Goal: Information Seeking & Learning: Compare options

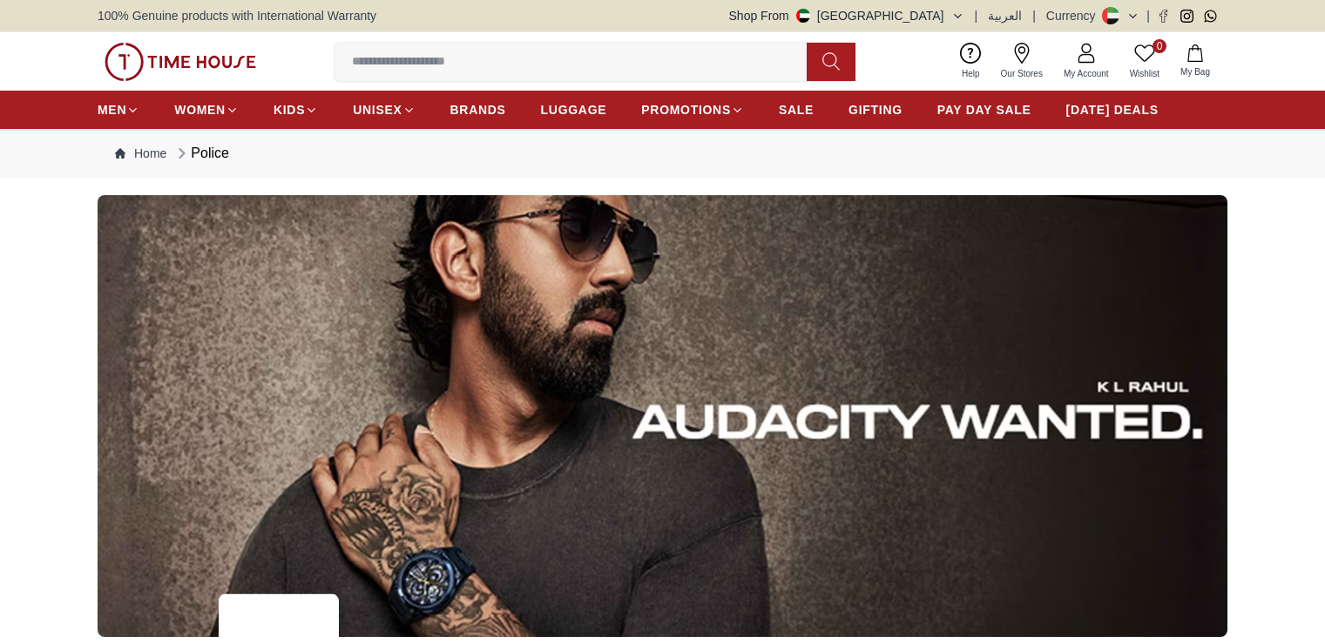
click at [484, 112] on span "BRANDS" at bounding box center [478, 109] width 56 height 17
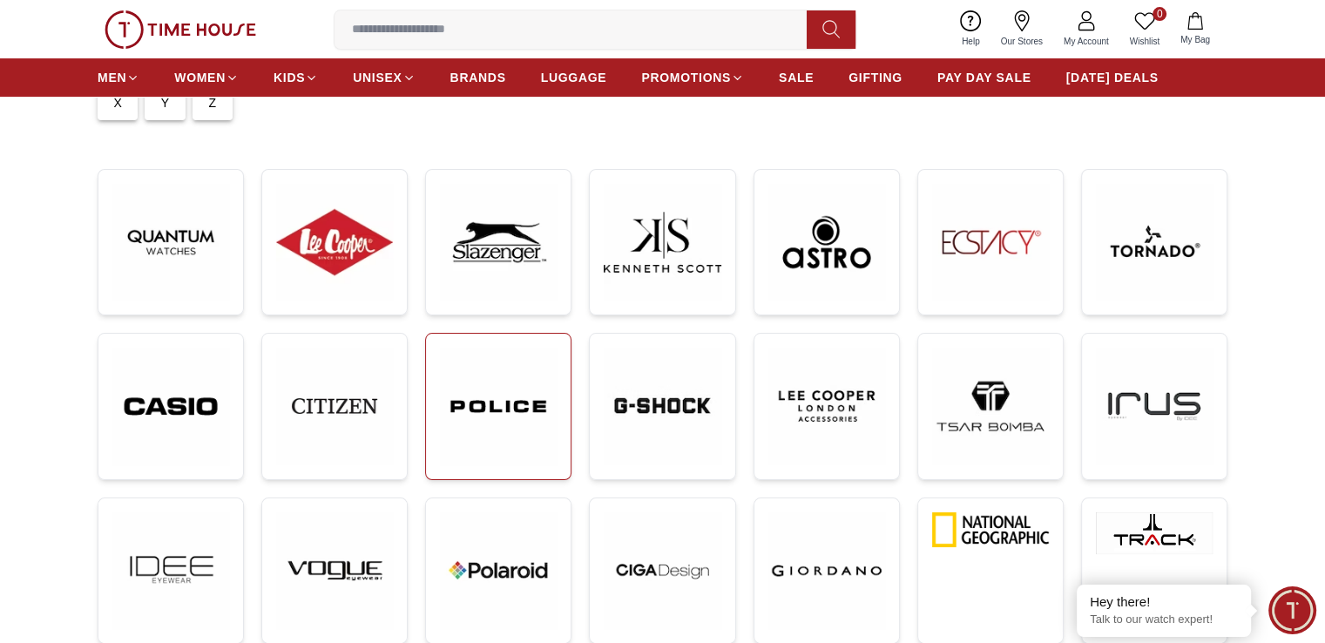
scroll to position [174, 0]
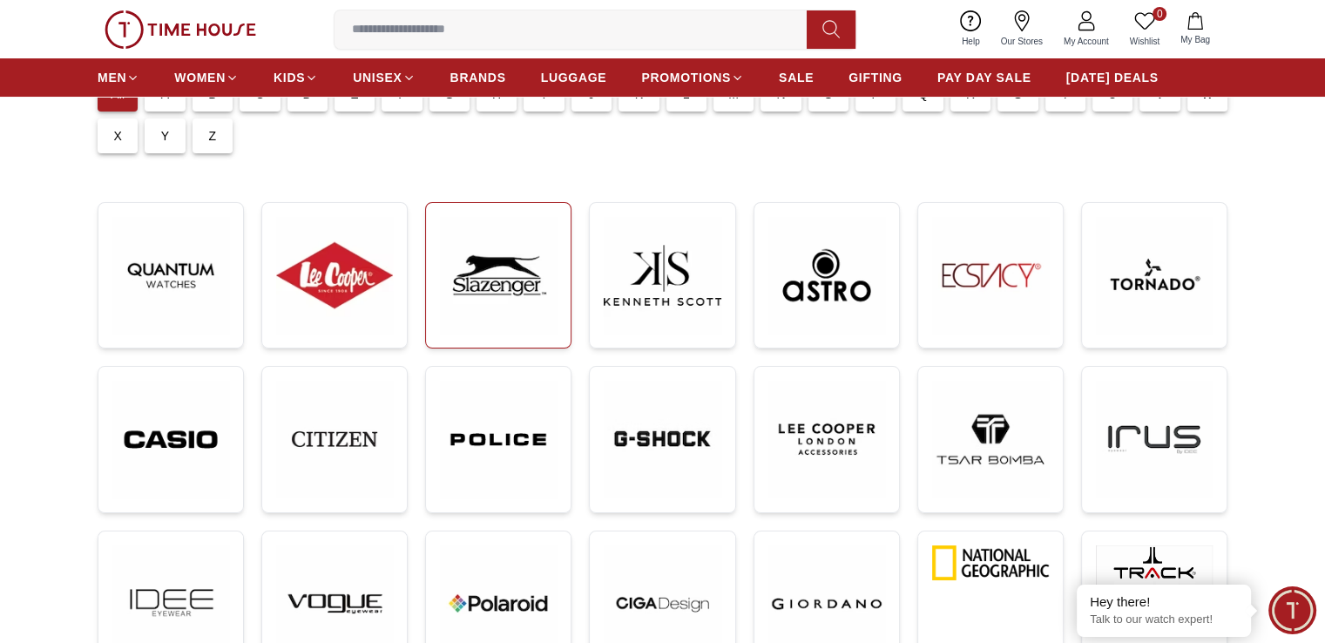
click at [492, 278] on img at bounding box center [498, 275] width 117 height 117
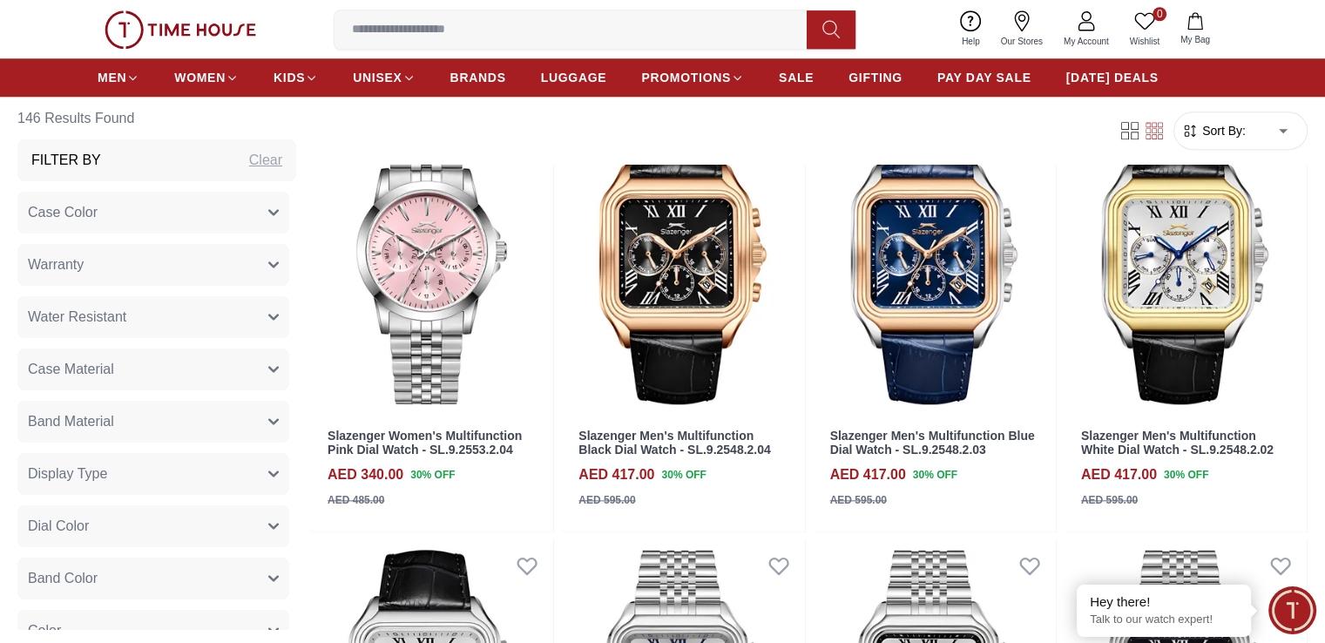
scroll to position [1655, 0]
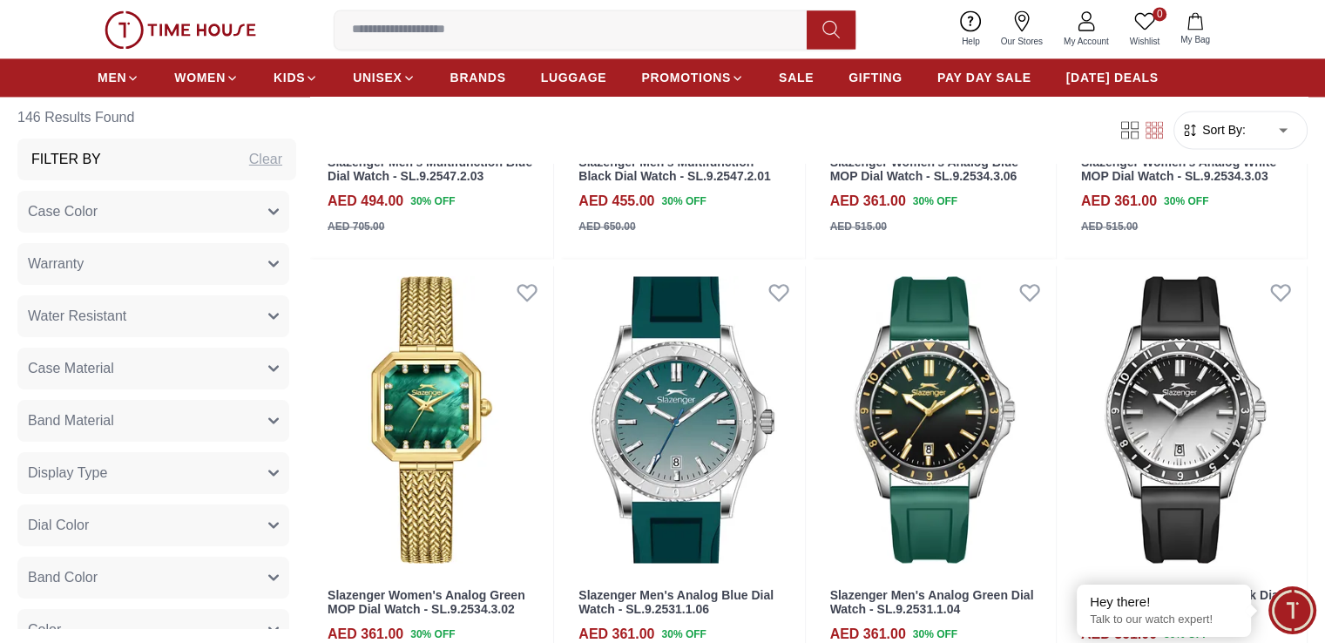
scroll to position [2962, 0]
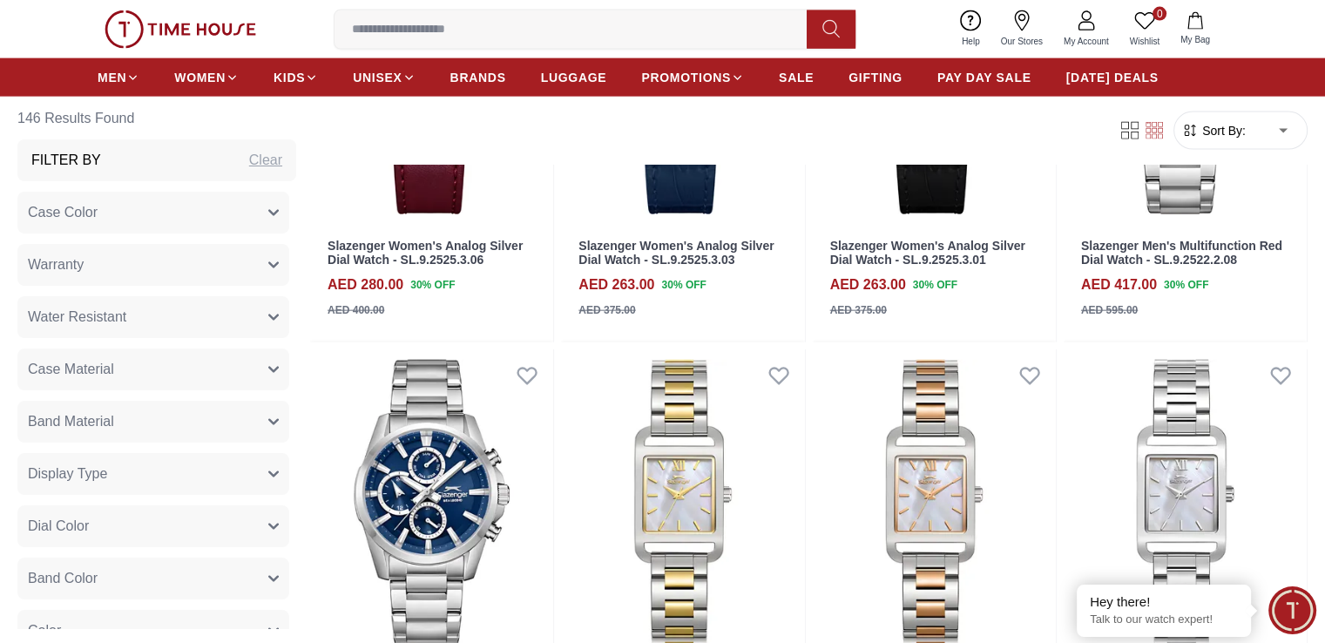
scroll to position [4007, 0]
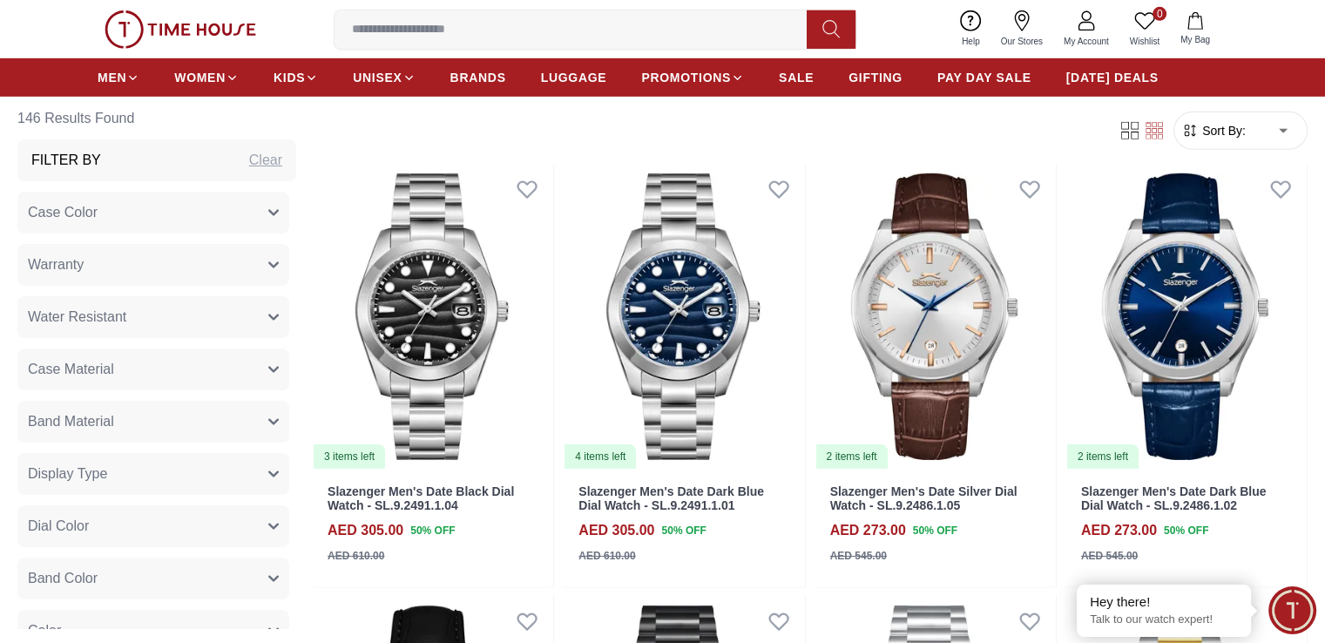
scroll to position [5488, 0]
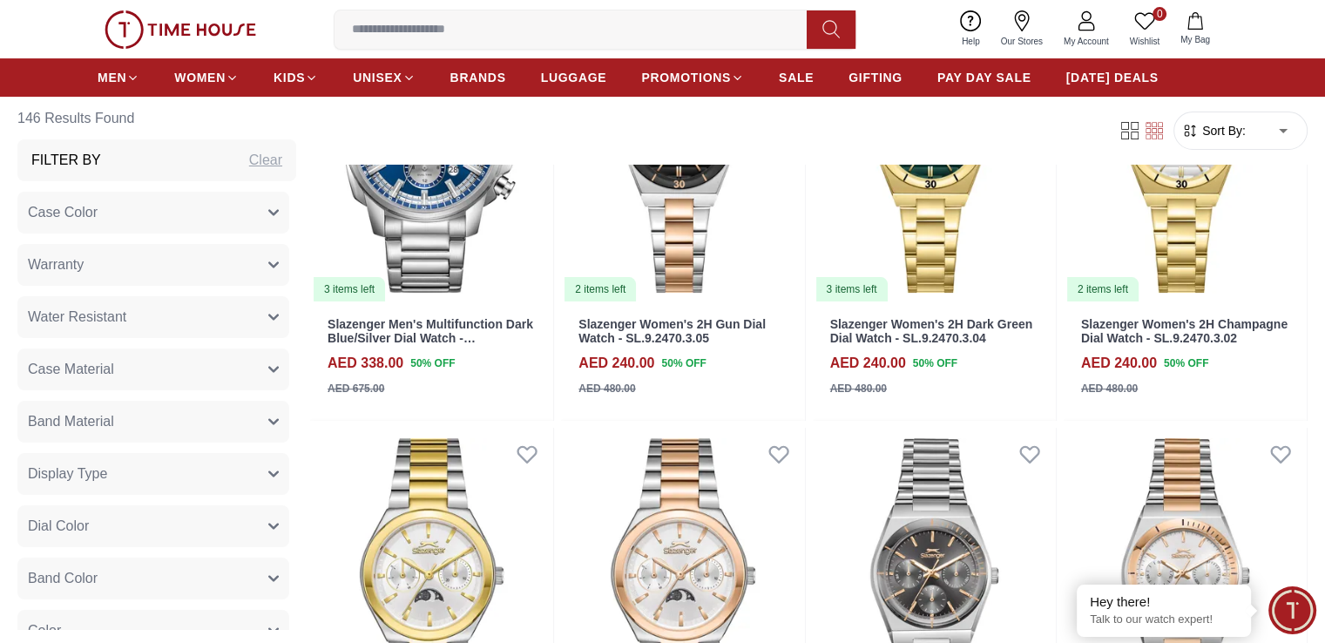
scroll to position [6969, 0]
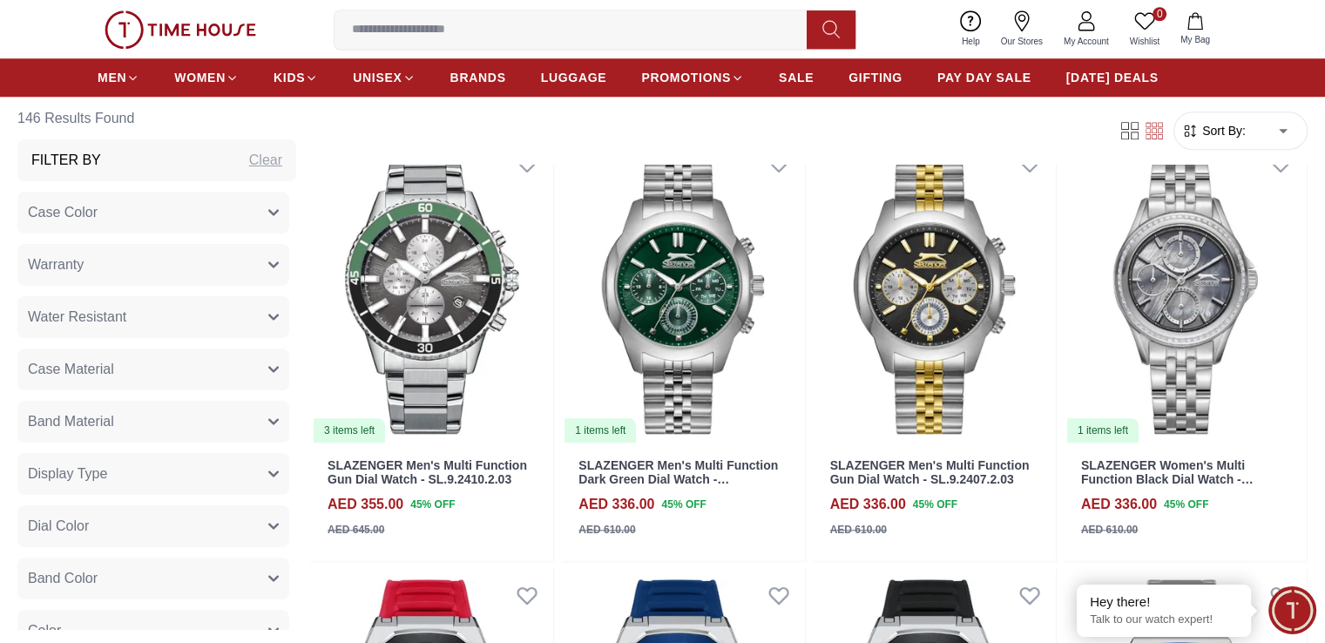
scroll to position [8188, 0]
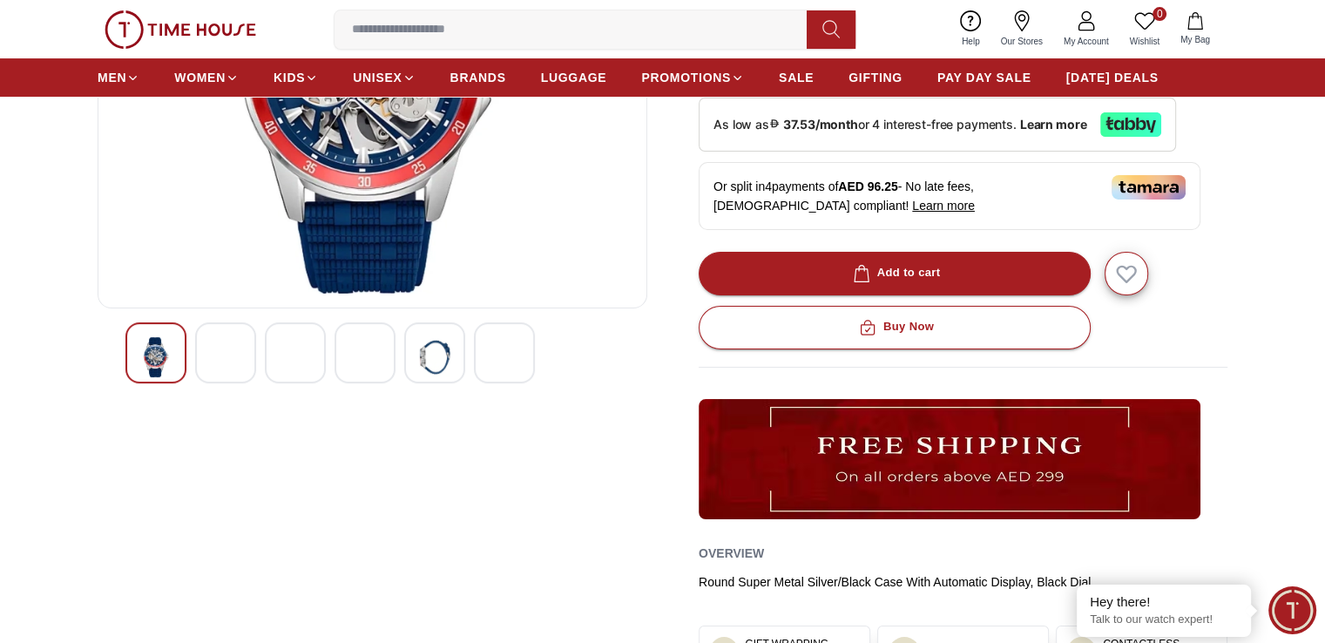
scroll to position [348, 0]
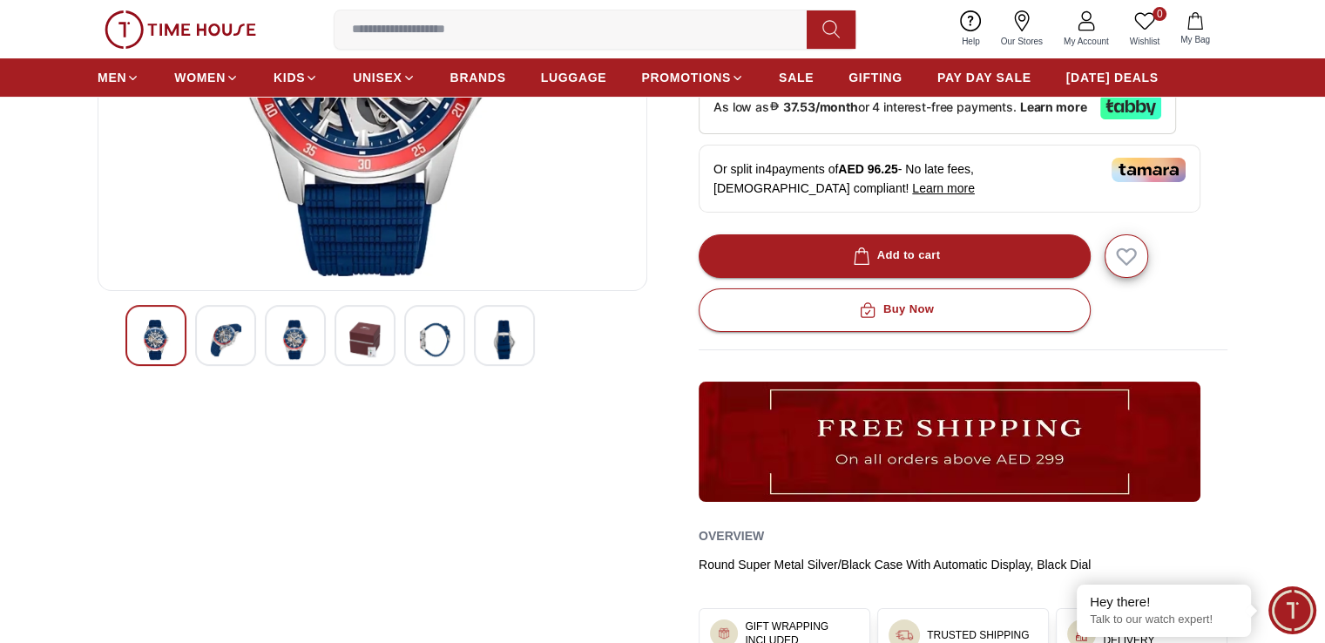
click at [439, 335] on img at bounding box center [434, 340] width 31 height 40
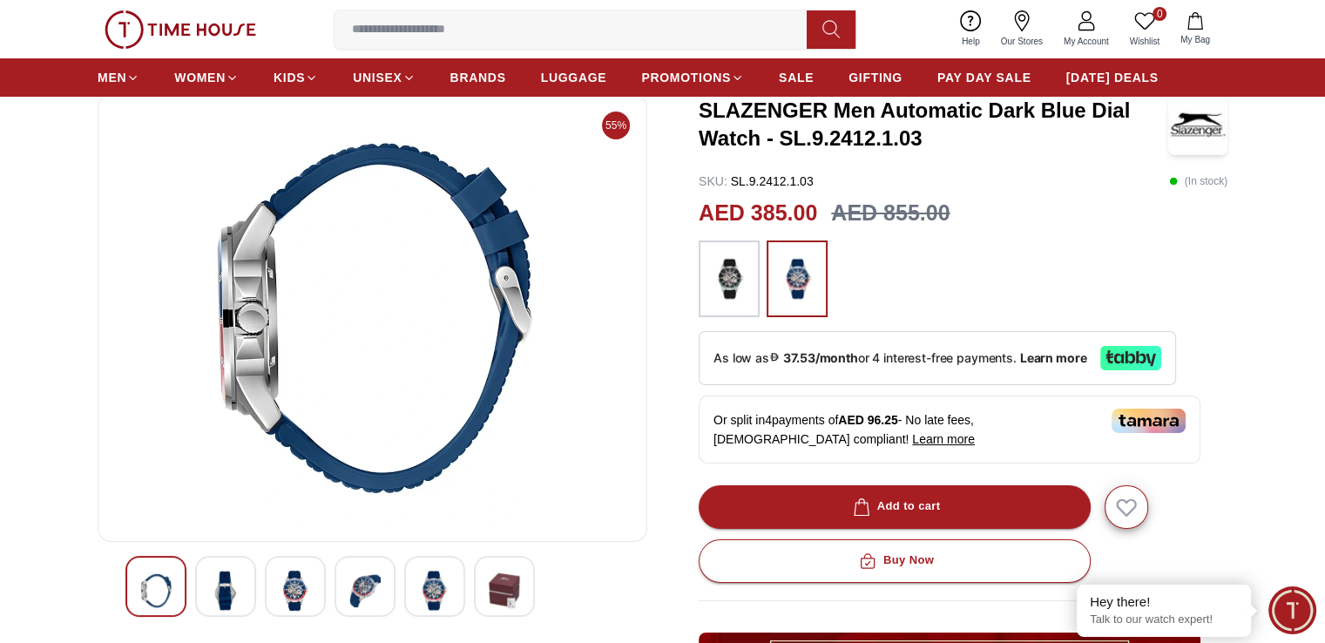
scroll to position [87, 0]
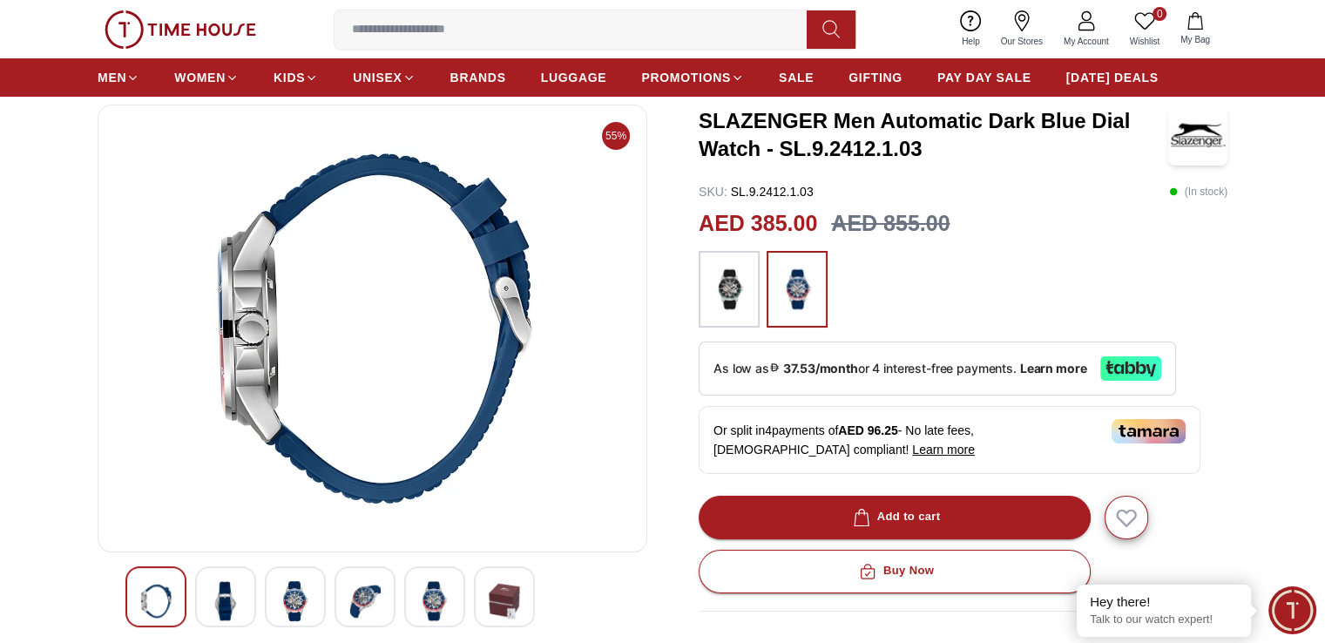
click at [228, 609] on img at bounding box center [225, 601] width 31 height 40
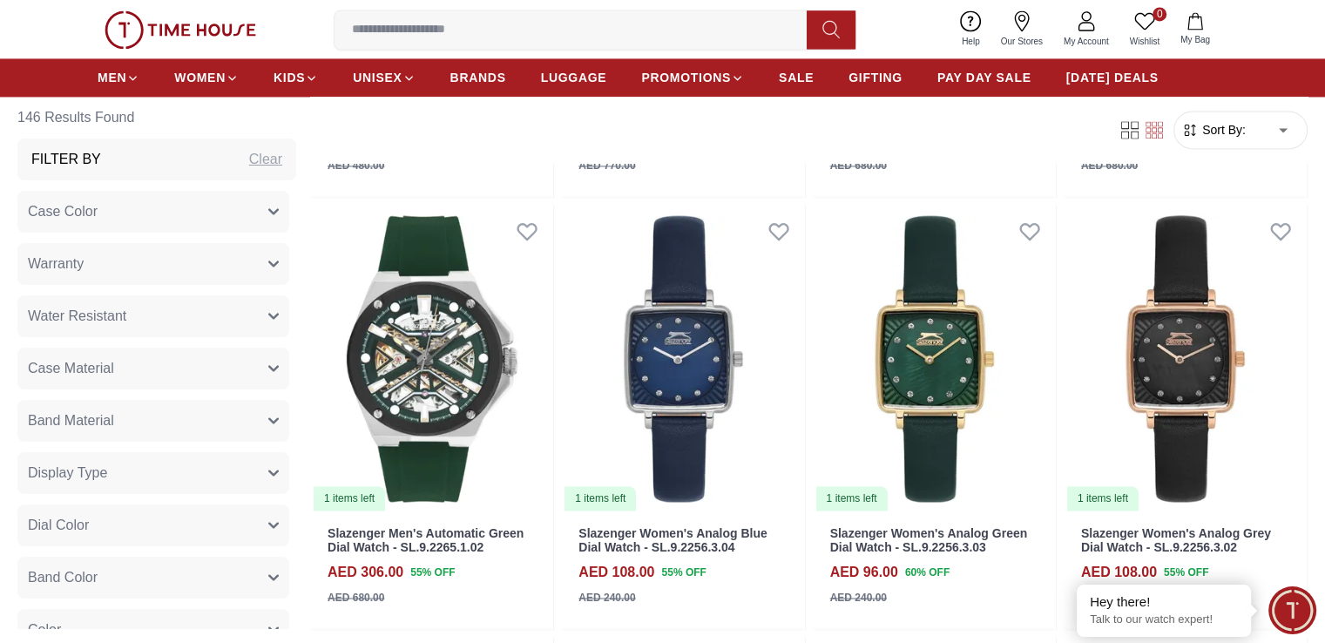
scroll to position [8704, 0]
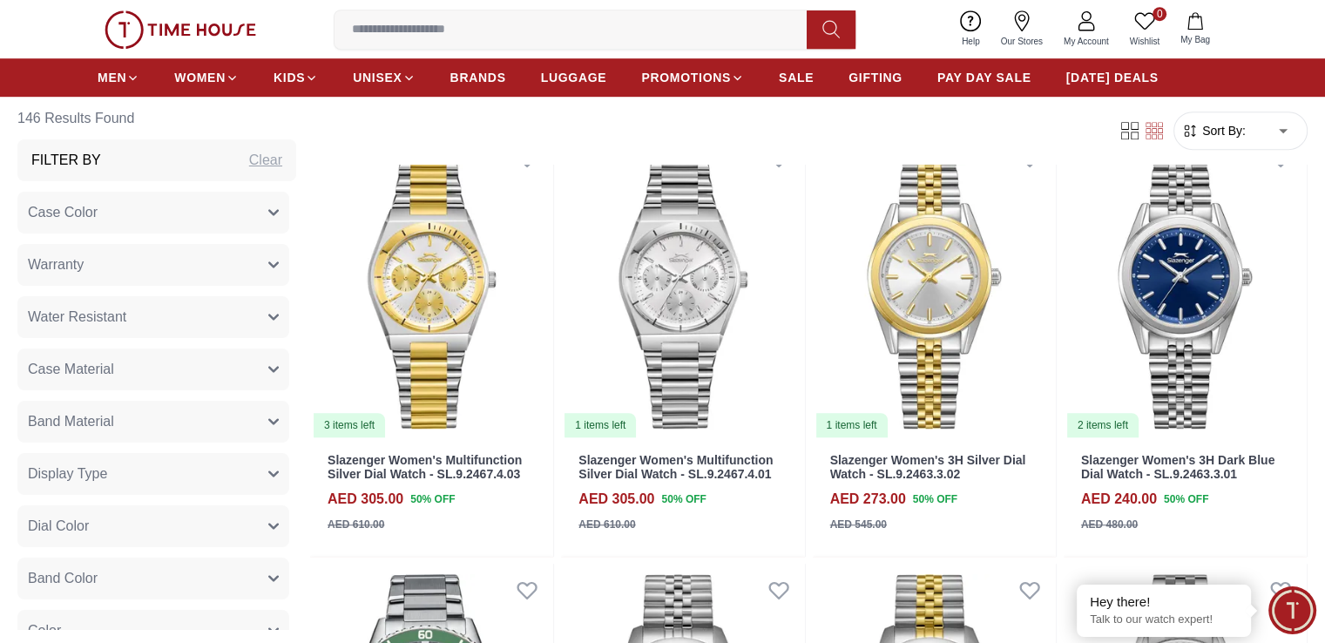
scroll to position [7833, 0]
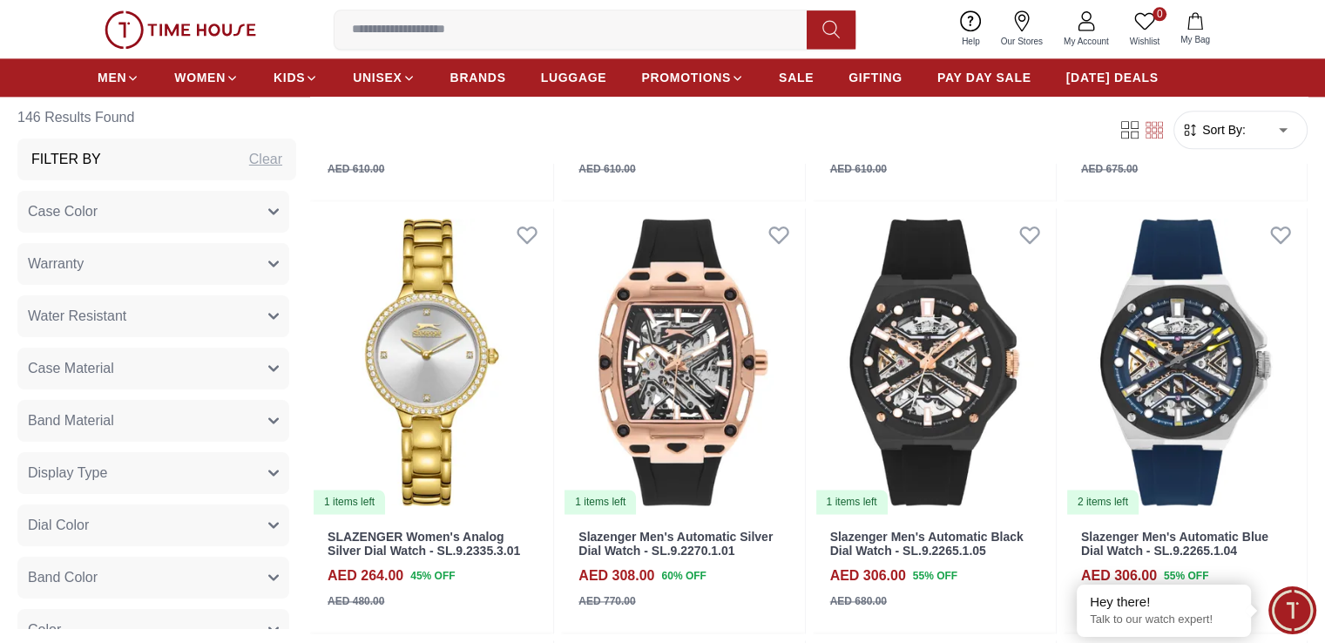
scroll to position [9139, 0]
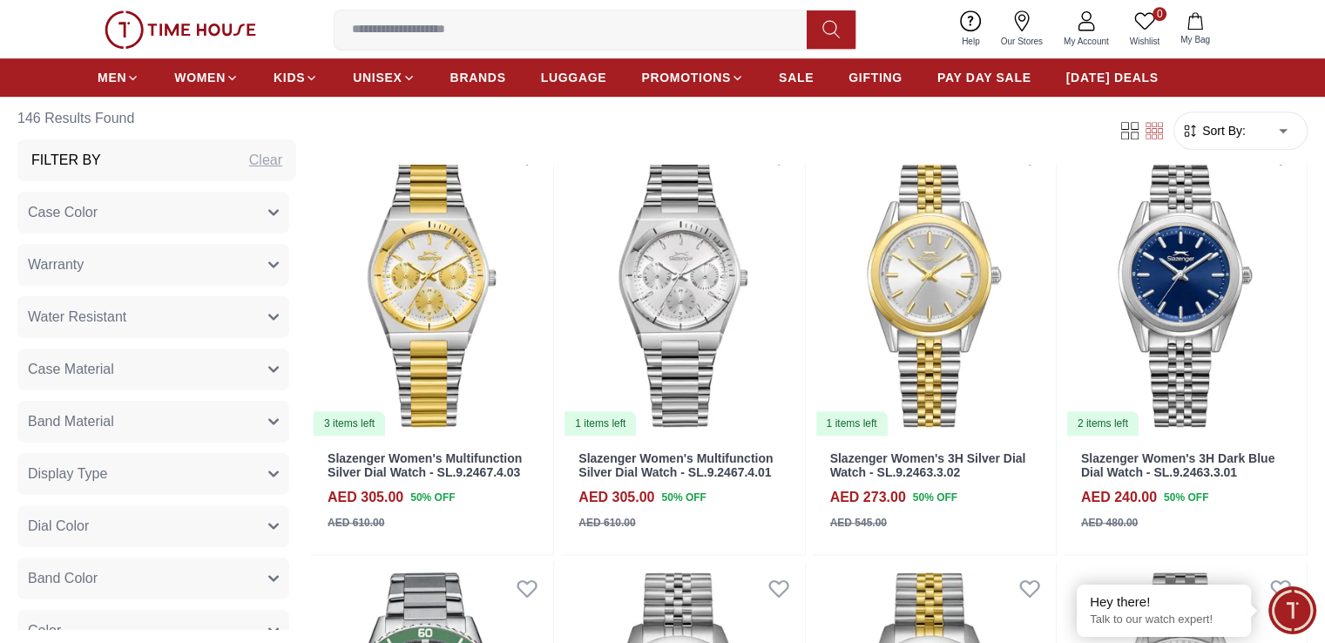
scroll to position [7659, 0]
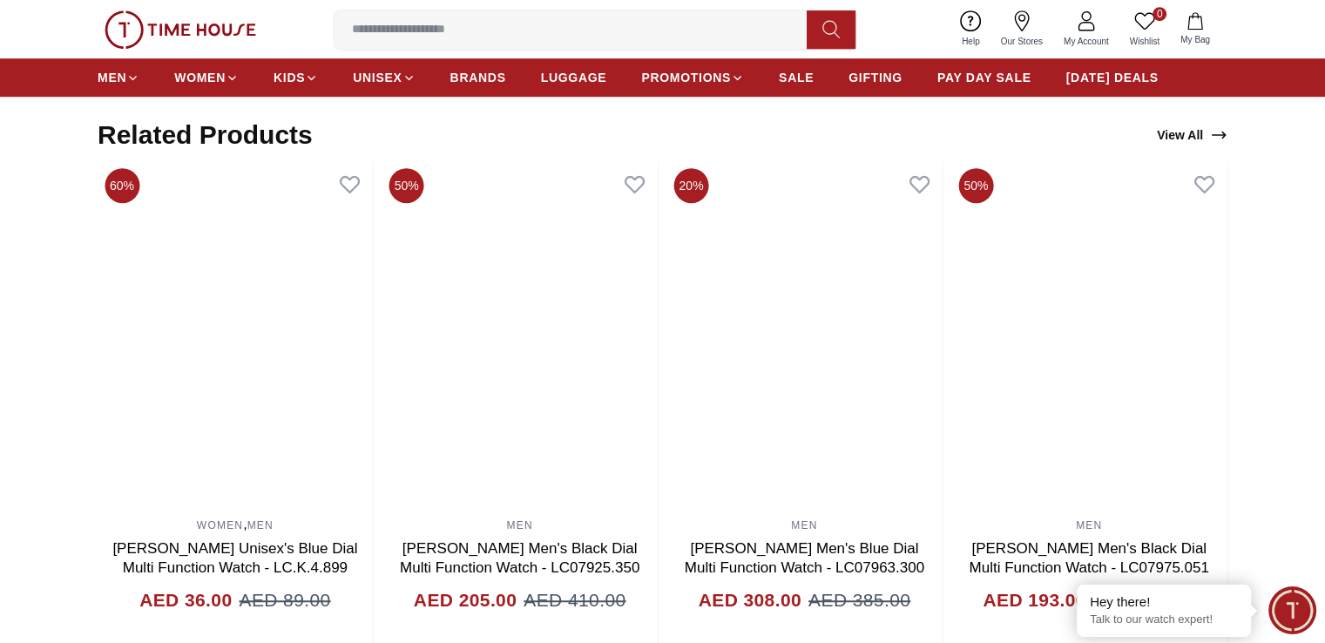
scroll to position [1132, 0]
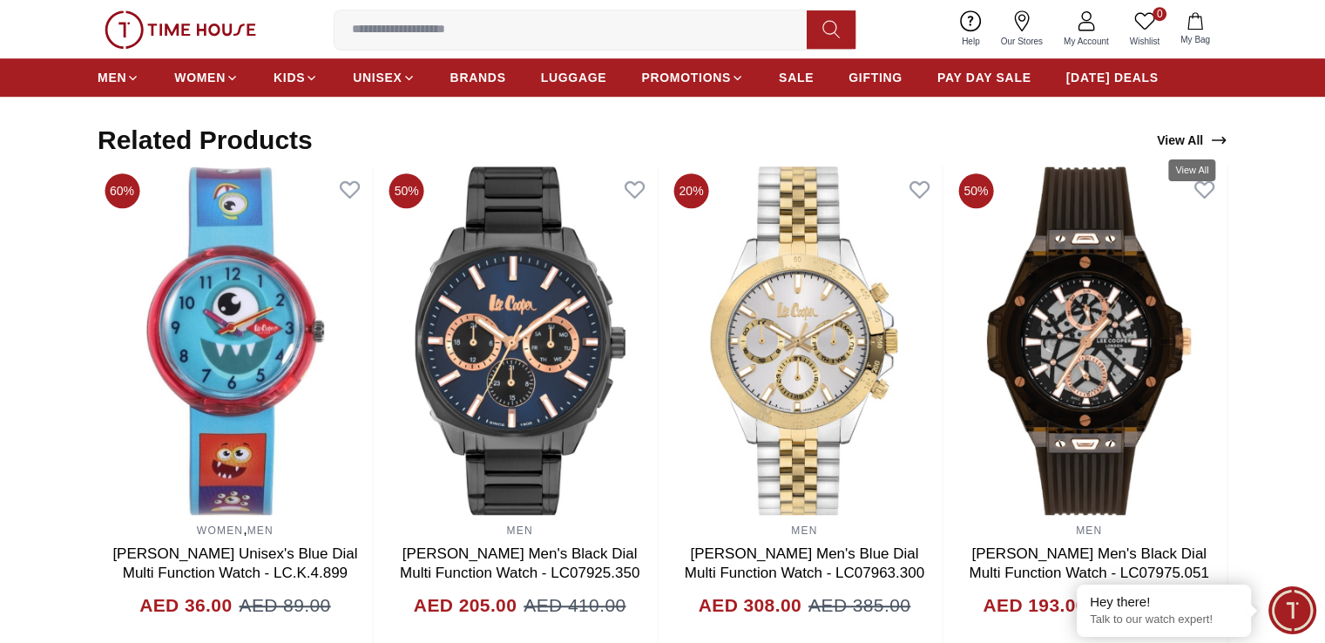
click at [1197, 135] on link "View All" at bounding box center [1192, 140] width 78 height 24
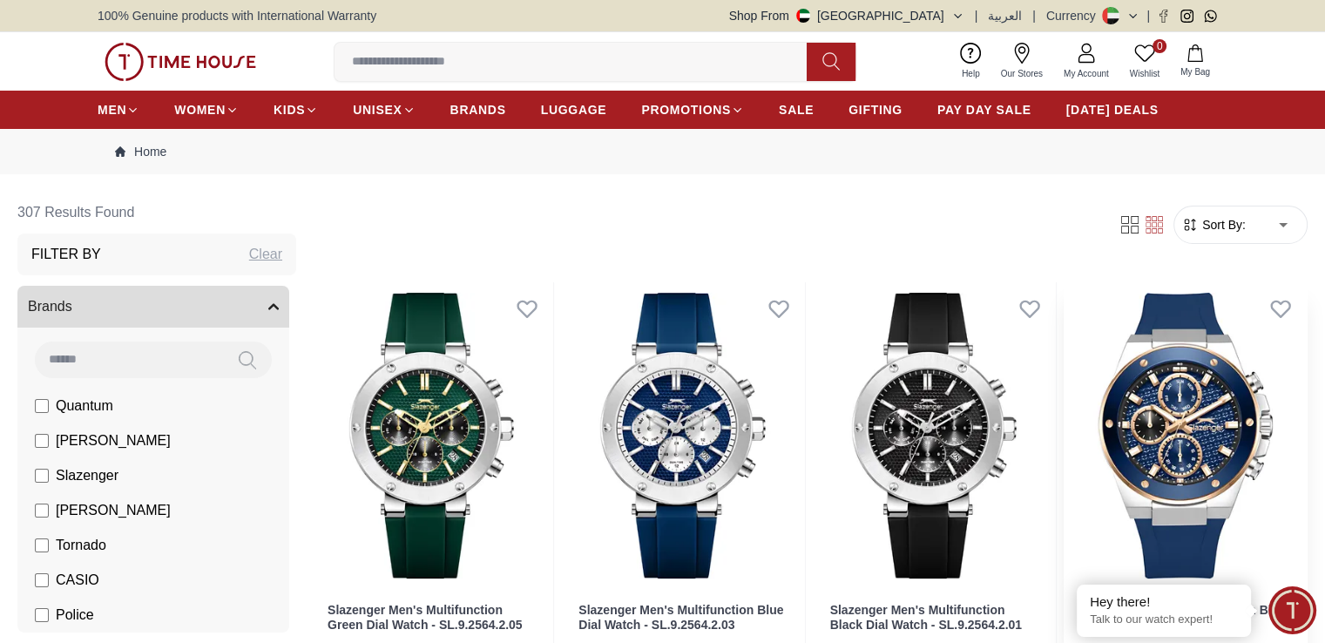
click at [1064, 360] on img at bounding box center [1185, 435] width 243 height 307
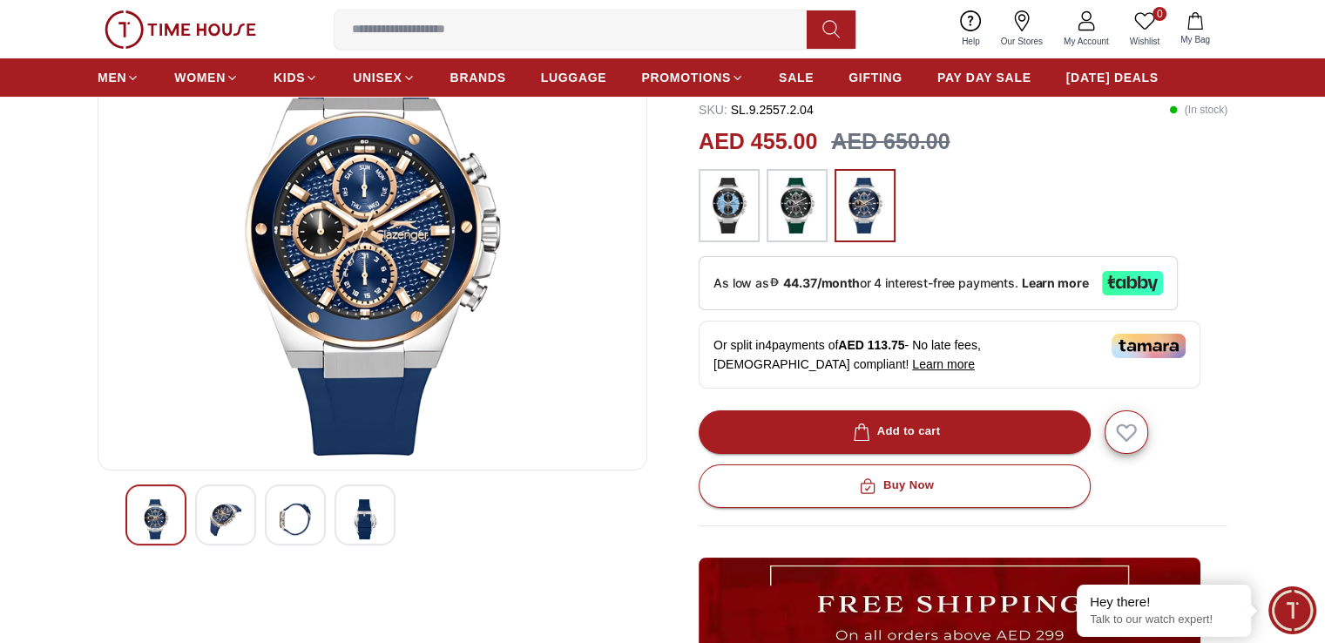
scroll to position [174, 0]
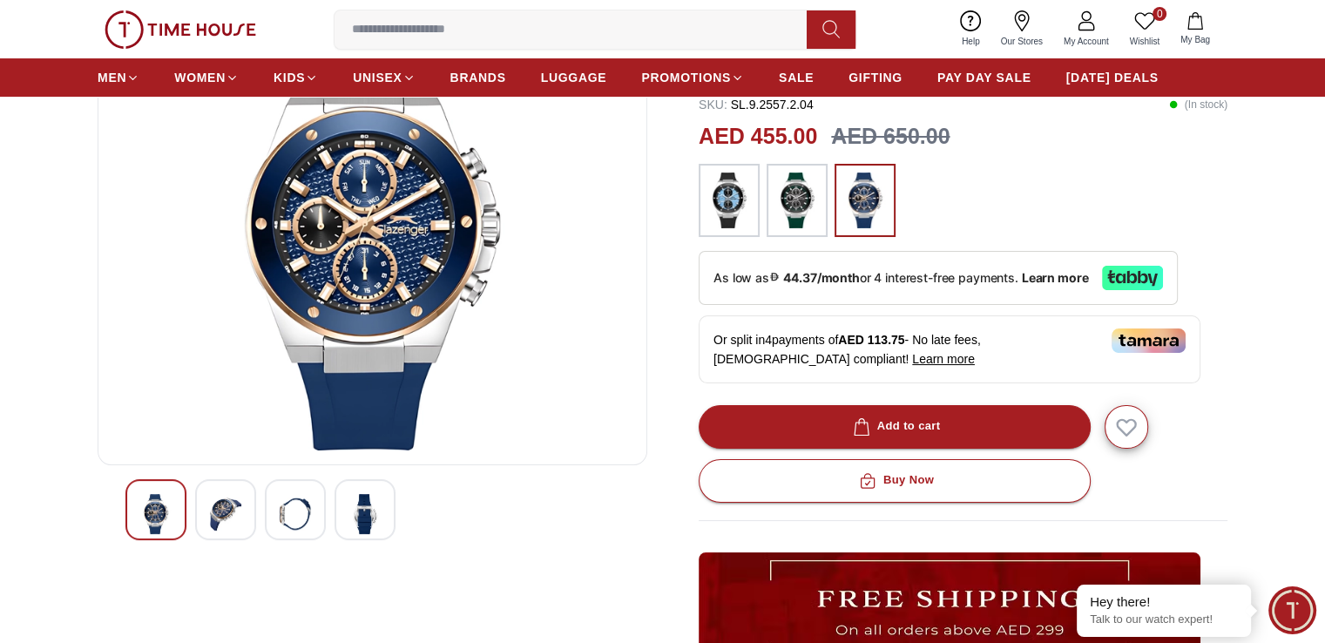
click at [218, 523] on img at bounding box center [225, 514] width 31 height 40
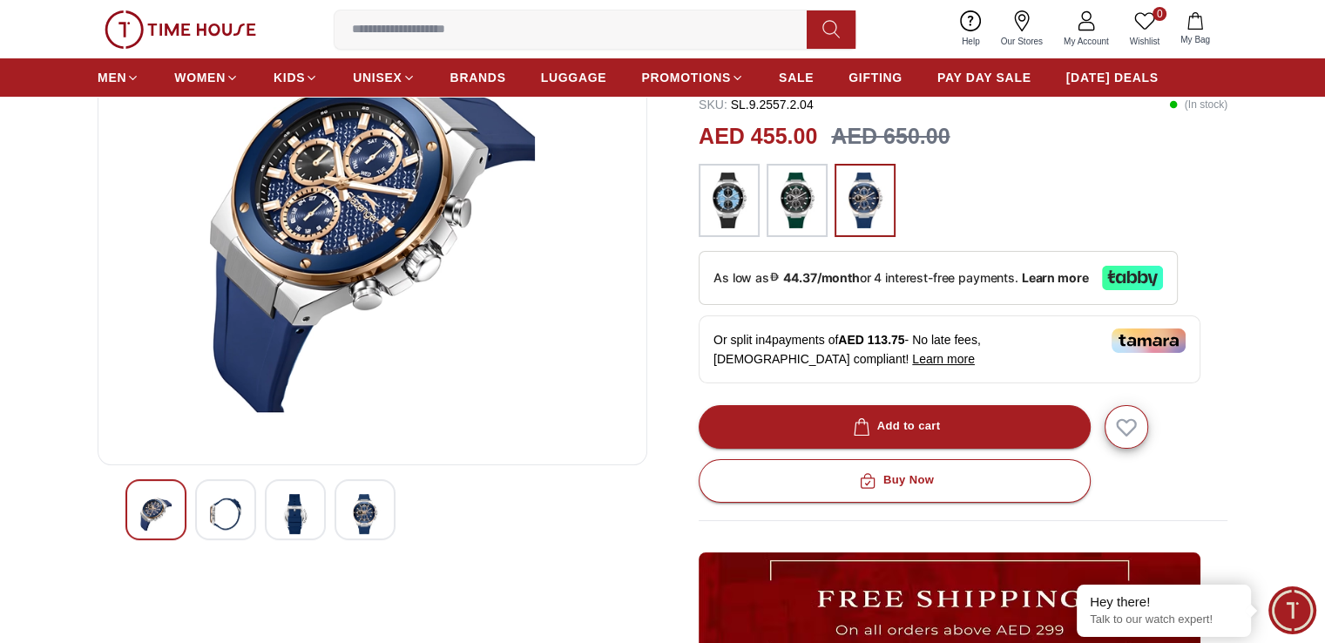
click at [278, 508] on div at bounding box center [295, 509] width 61 height 61
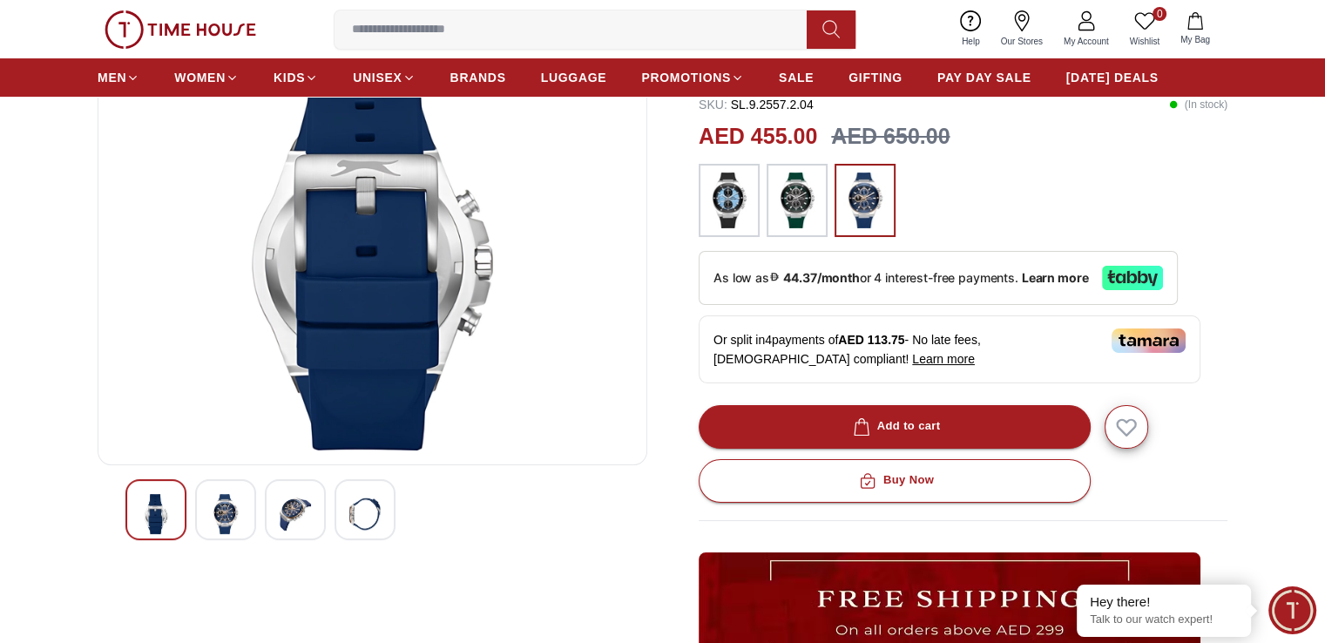
click at [365, 509] on img at bounding box center [364, 514] width 31 height 40
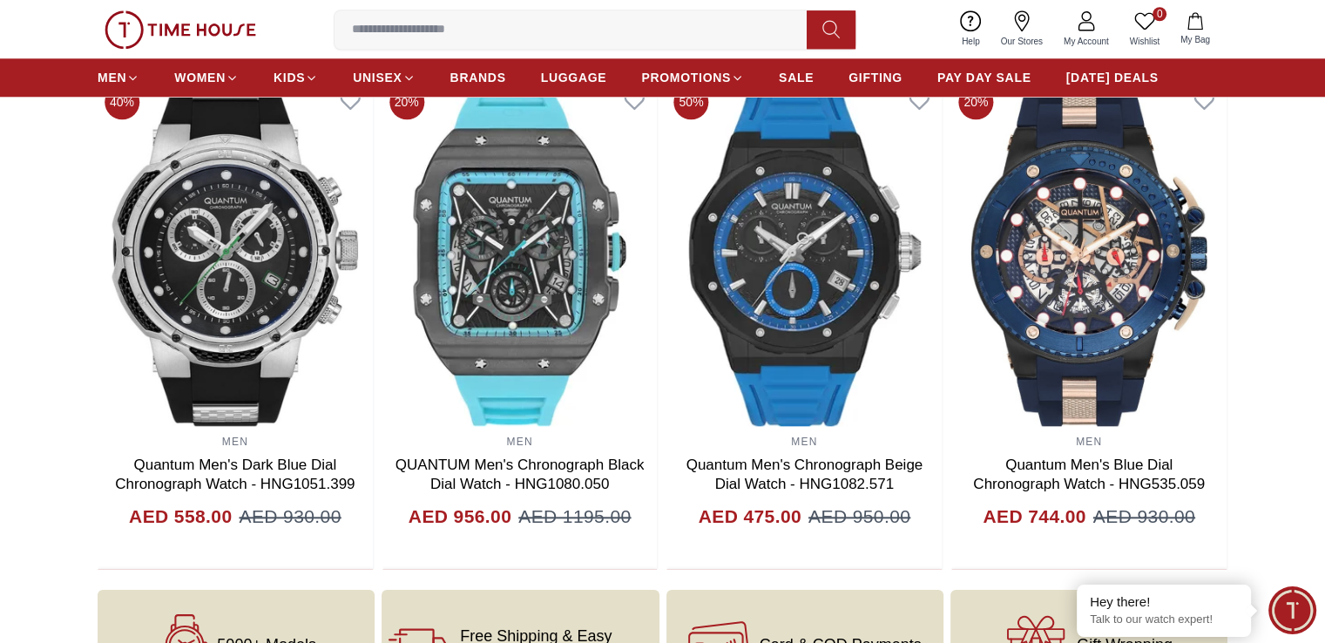
scroll to position [1742, 0]
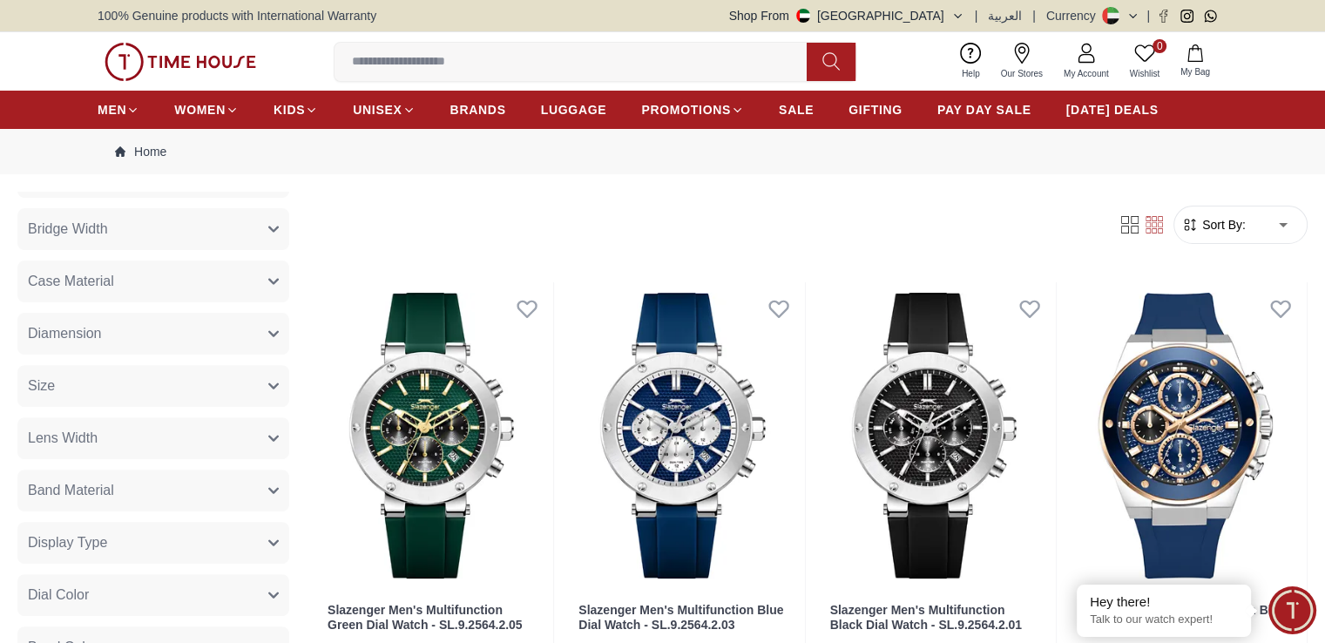
scroll to position [697, 0]
click at [279, 543] on icon "button" at bounding box center [273, 542] width 10 height 10
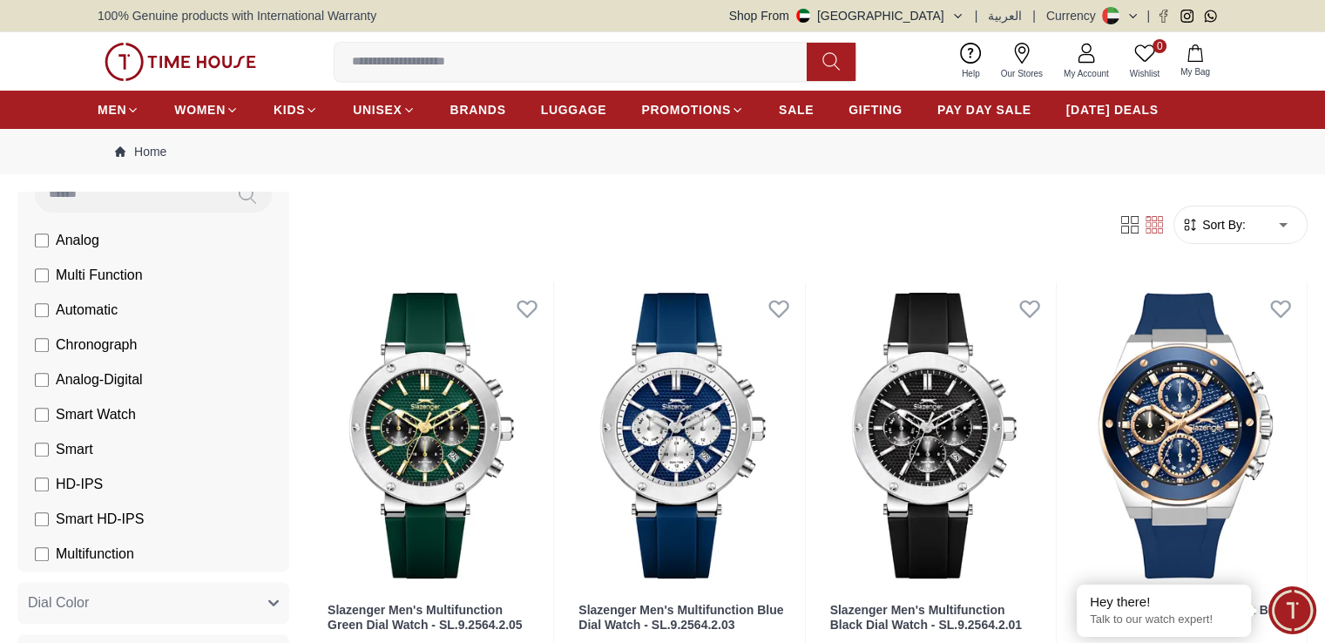
scroll to position [1132, 0]
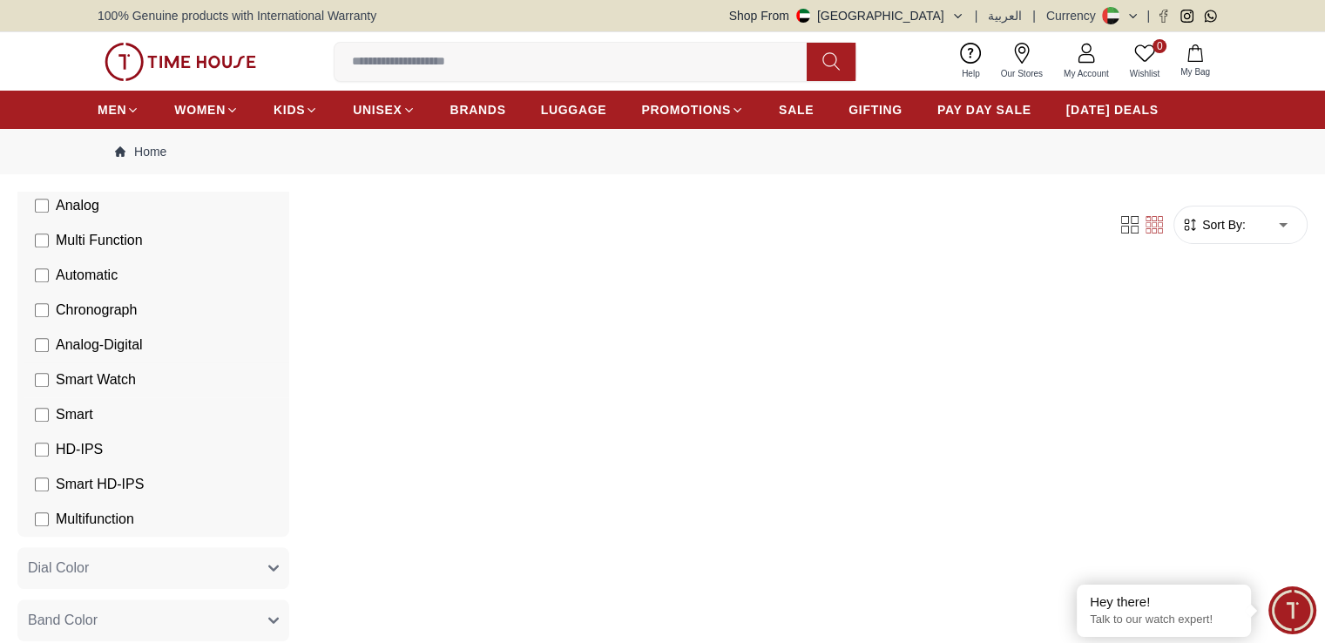
click at [129, 382] on label "Smart Watch" at bounding box center [85, 379] width 101 height 21
click at [118, 271] on label "Automatic" at bounding box center [76, 275] width 83 height 21
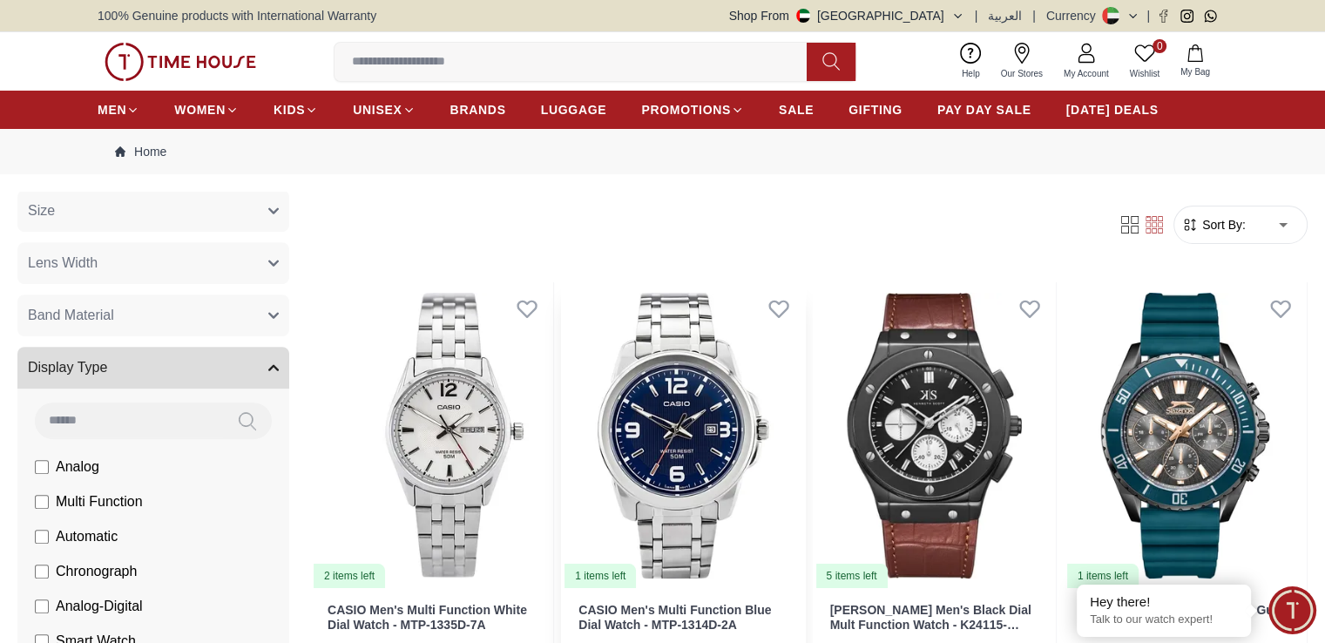
click at [683, 399] on img at bounding box center [682, 435] width 243 height 307
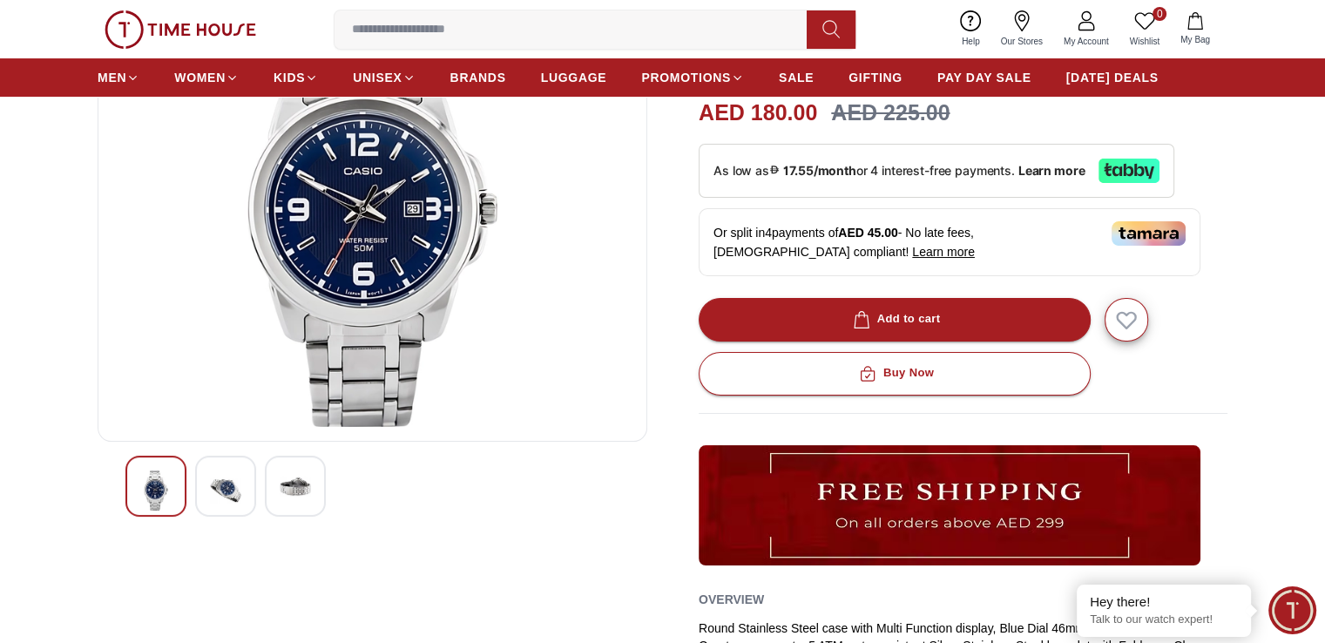
scroll to position [261, 0]
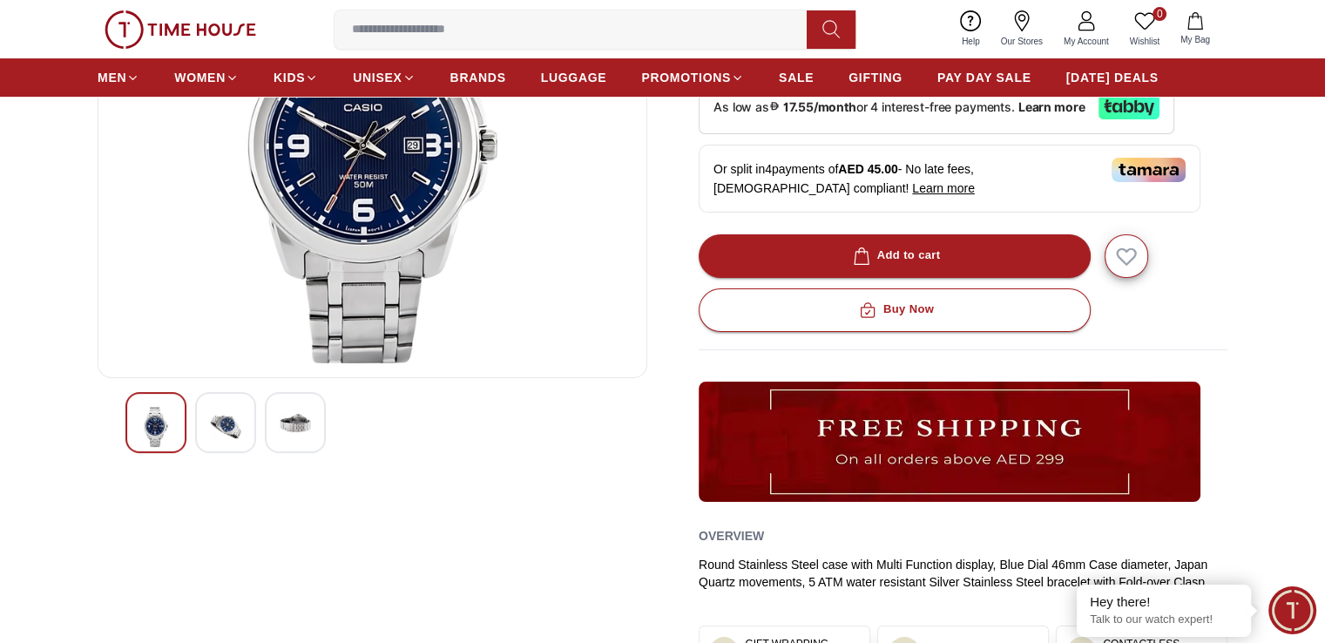
click at [287, 429] on img at bounding box center [295, 422] width 31 height 31
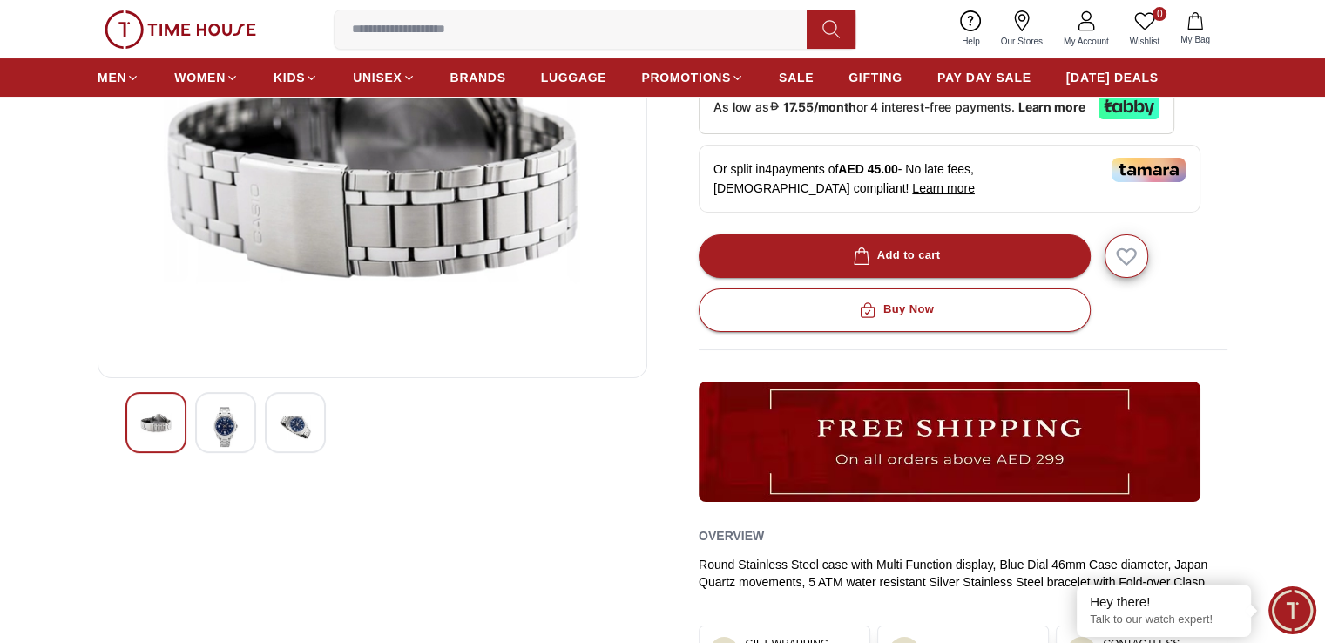
click at [213, 440] on img at bounding box center [225, 427] width 31 height 40
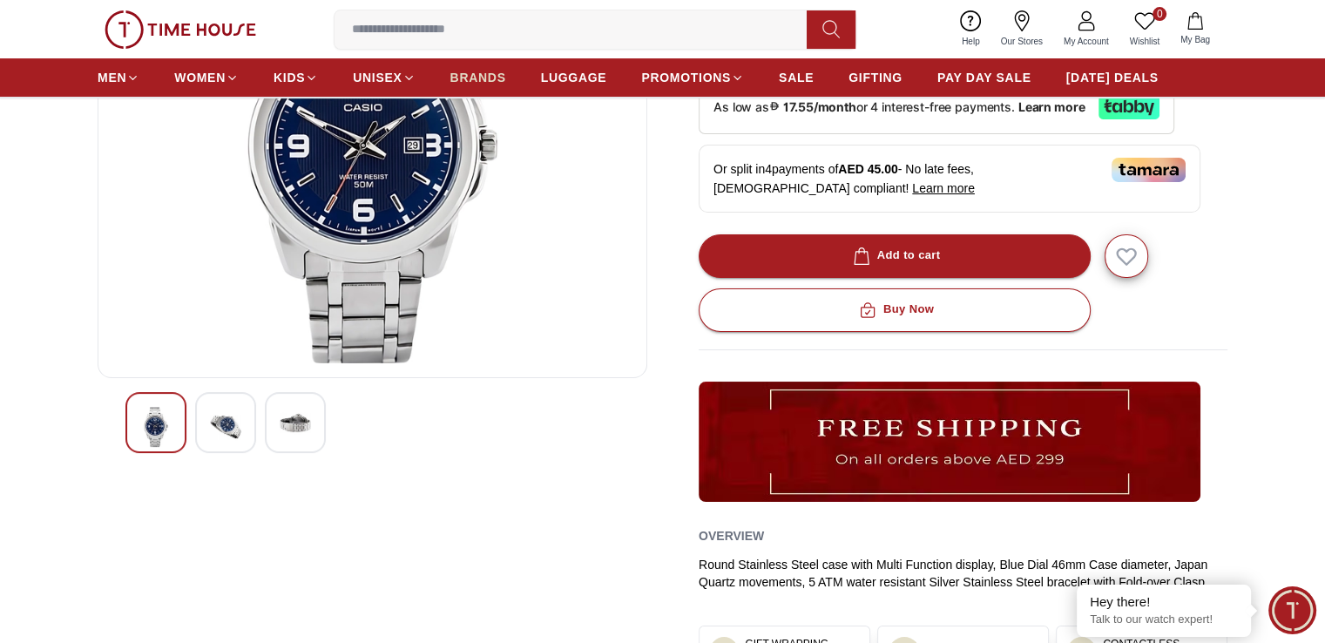
click at [494, 78] on span "BRANDS" at bounding box center [478, 77] width 56 height 17
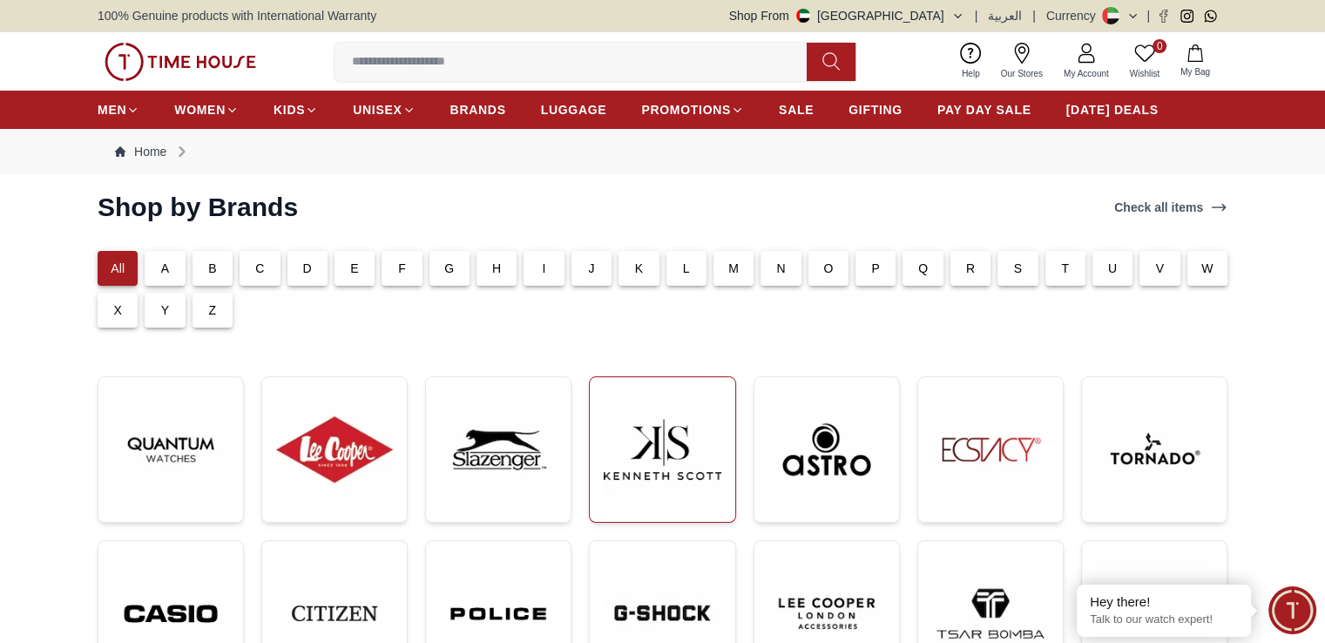
click at [661, 484] on img at bounding box center [662, 449] width 117 height 117
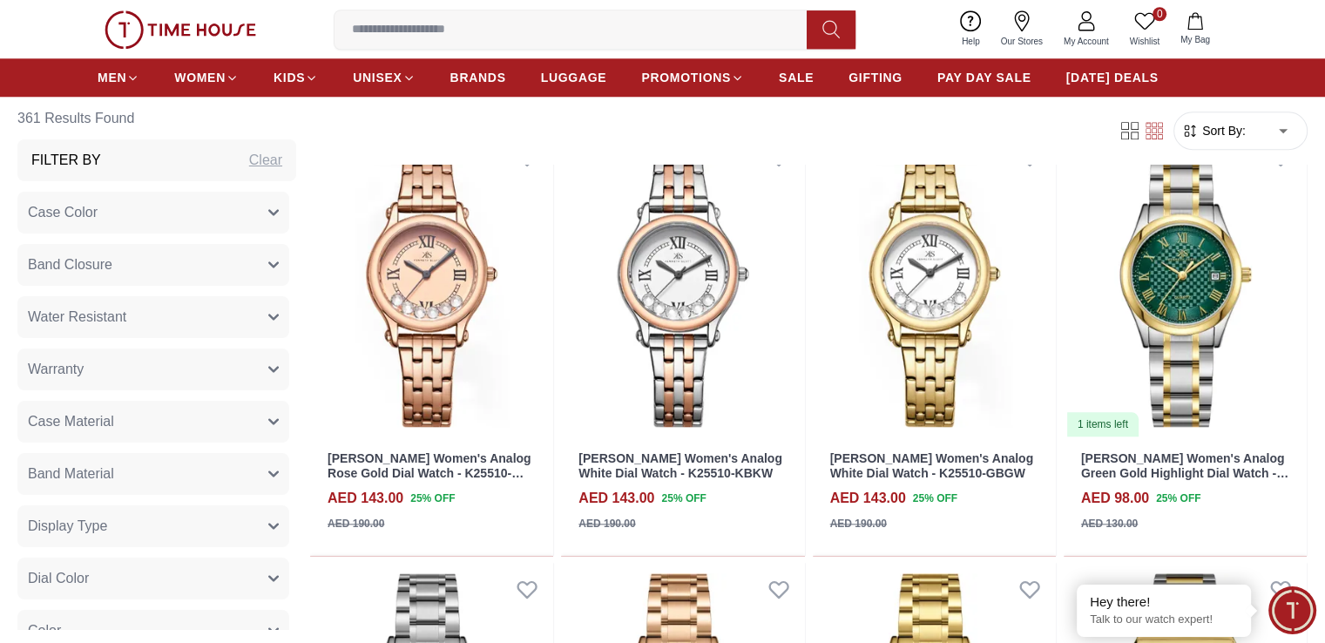
scroll to position [1655, 0]
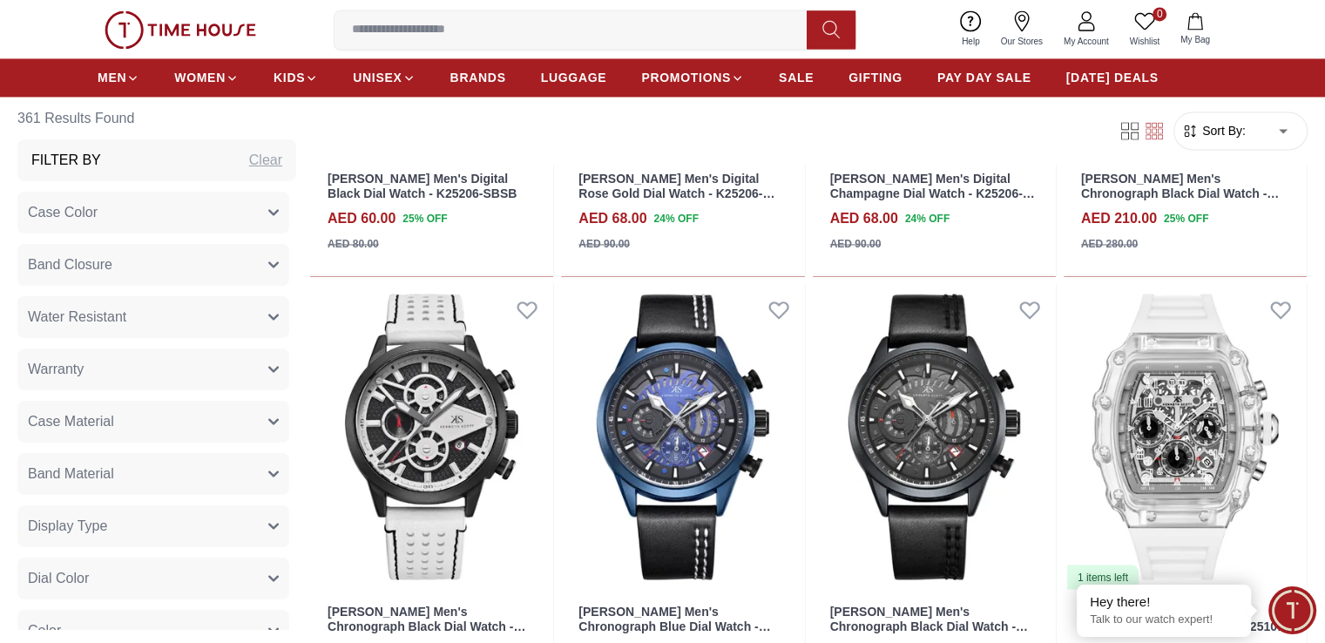
scroll to position [2787, 0]
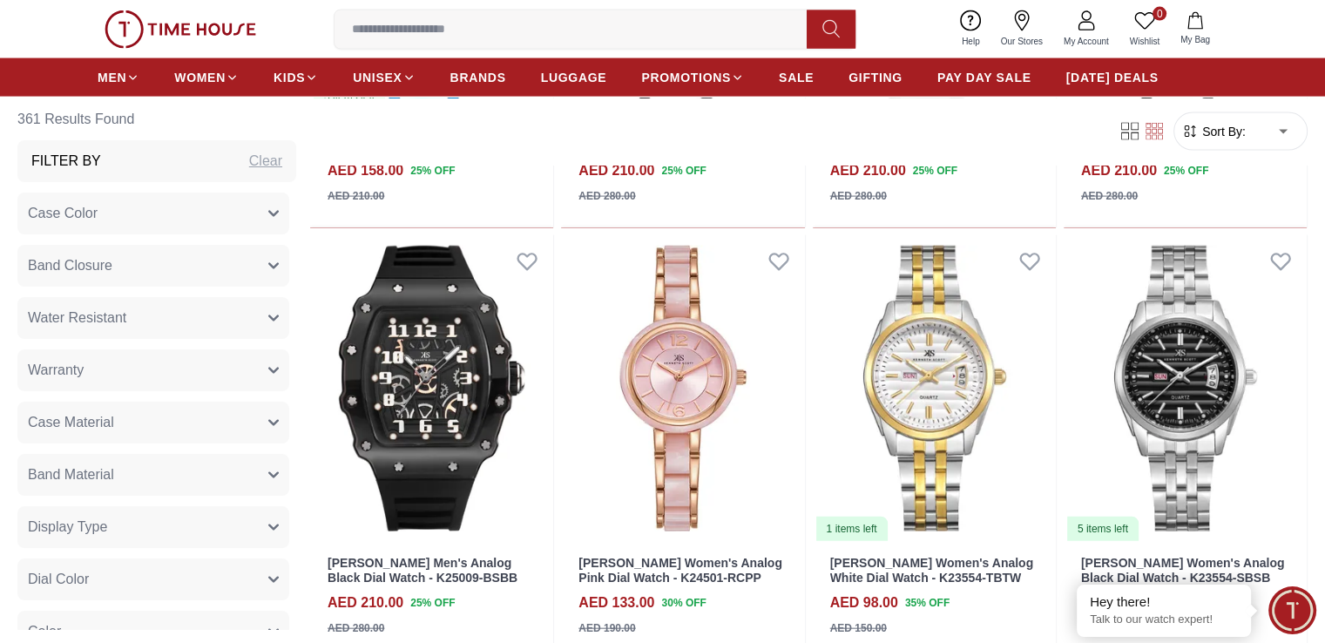
scroll to position [3746, 0]
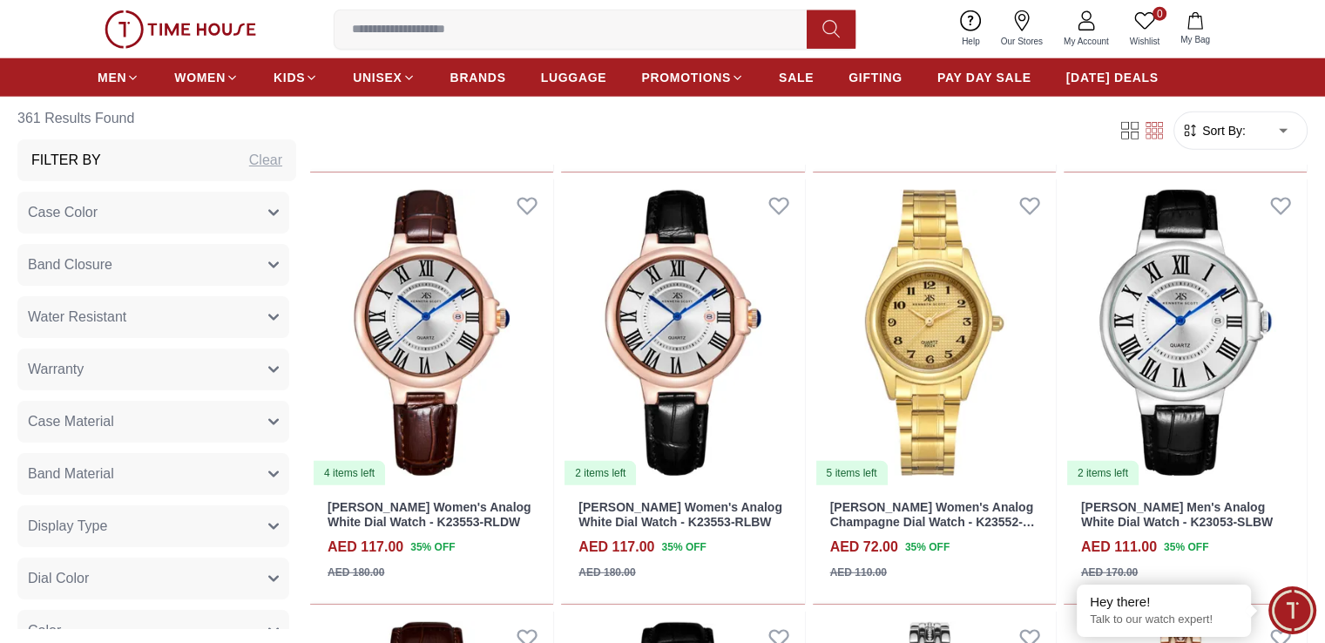
scroll to position [4878, 0]
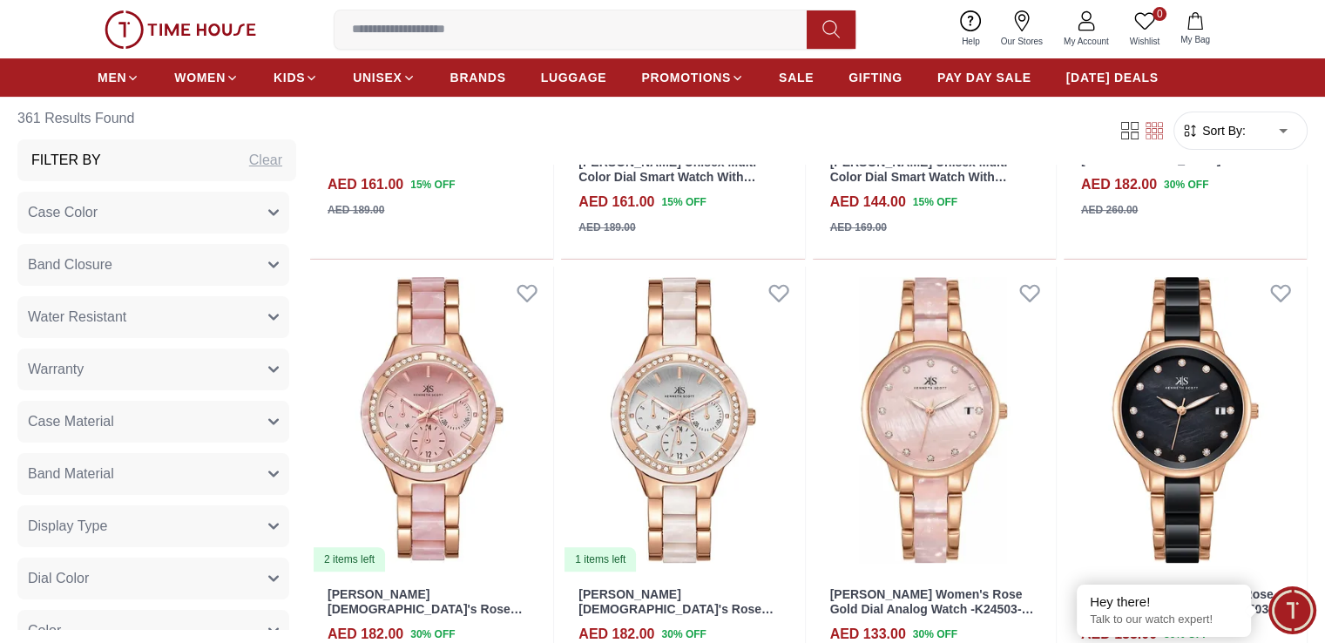
scroll to position [7491, 0]
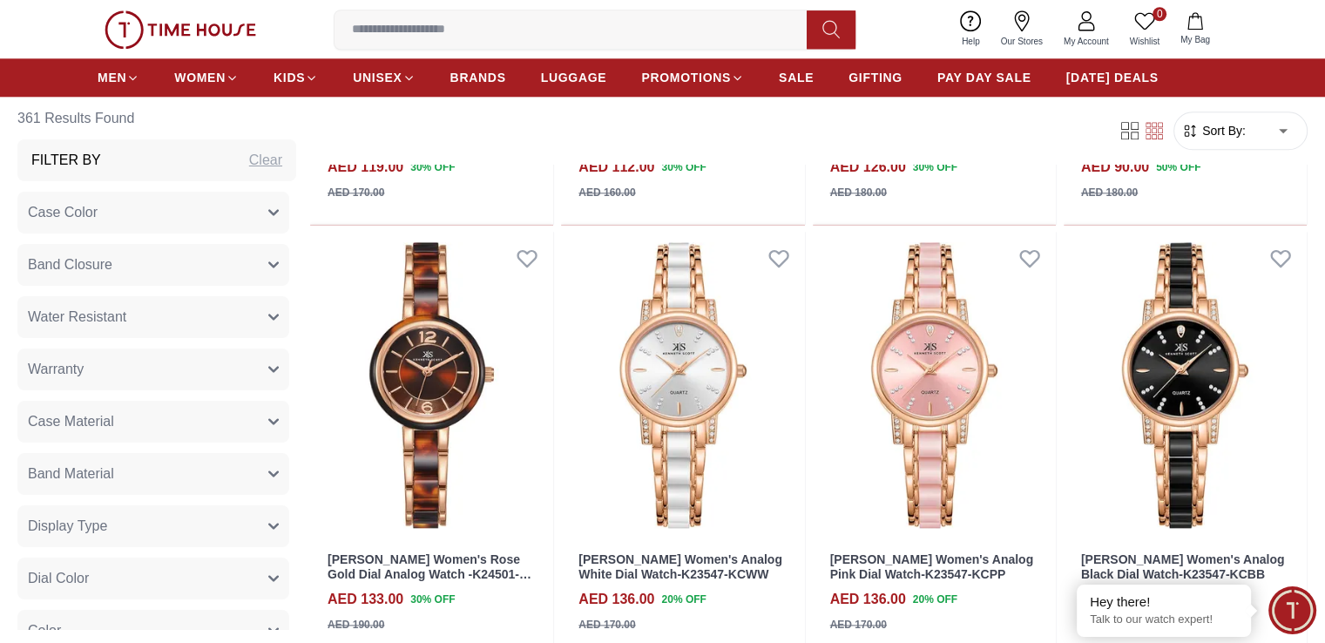
scroll to position [8798, 0]
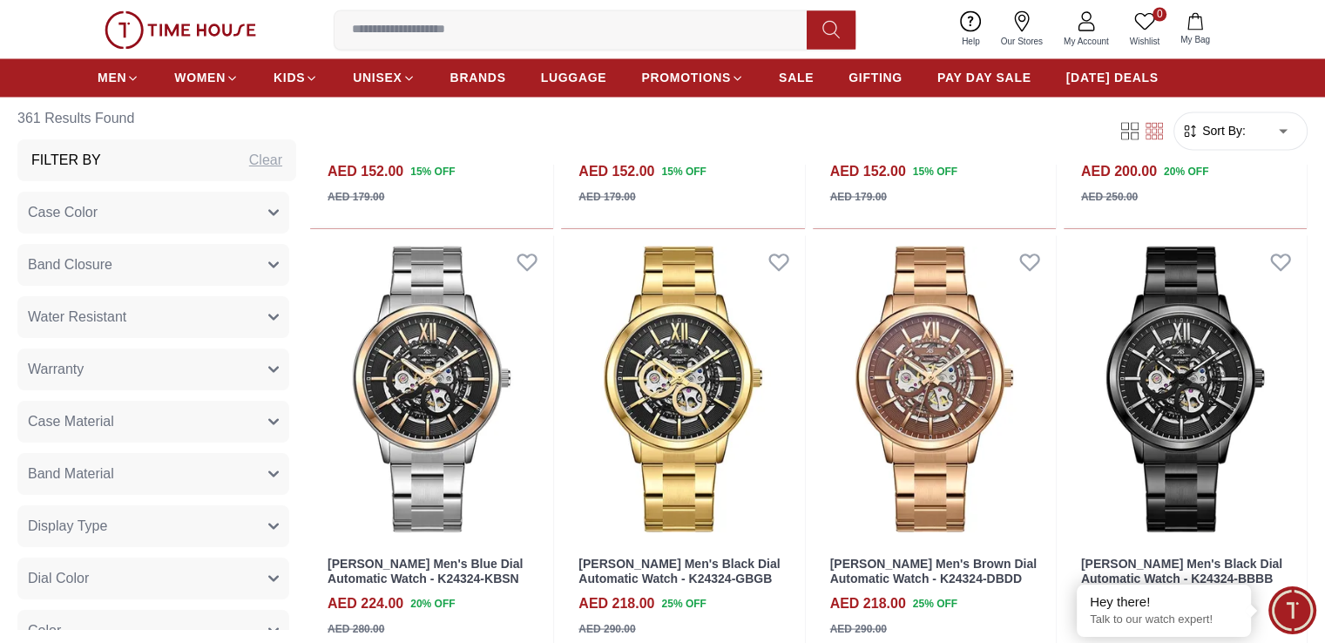
scroll to position [10018, 0]
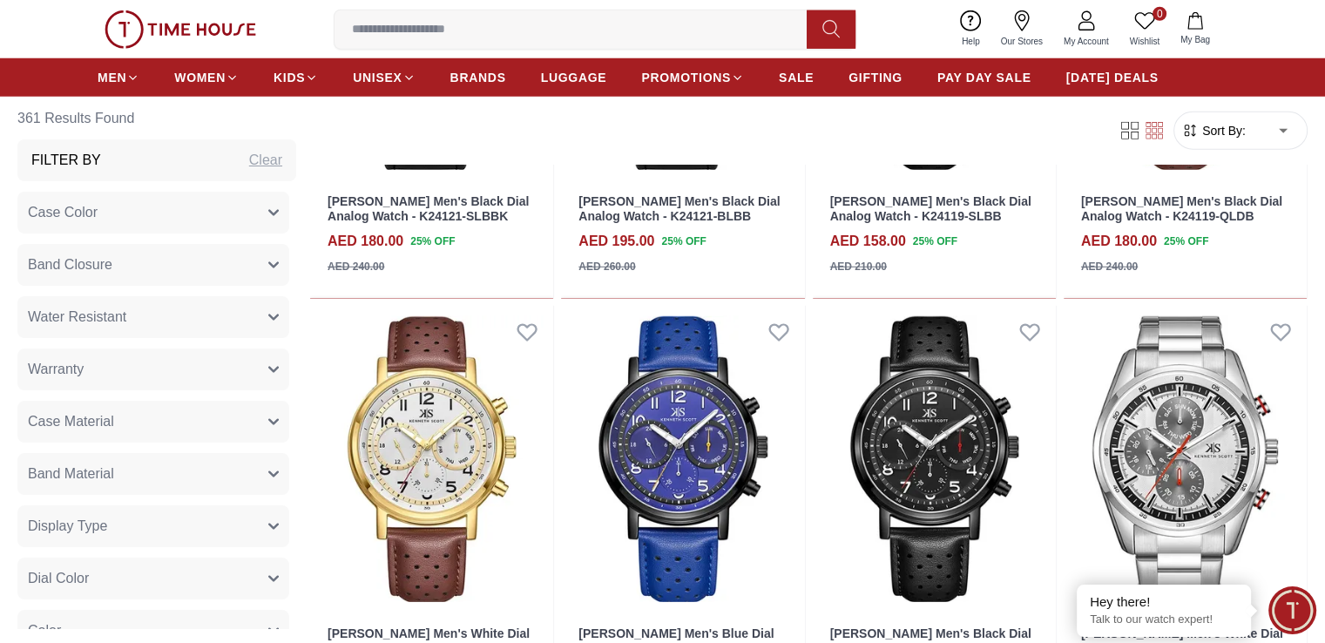
scroll to position [11760, 0]
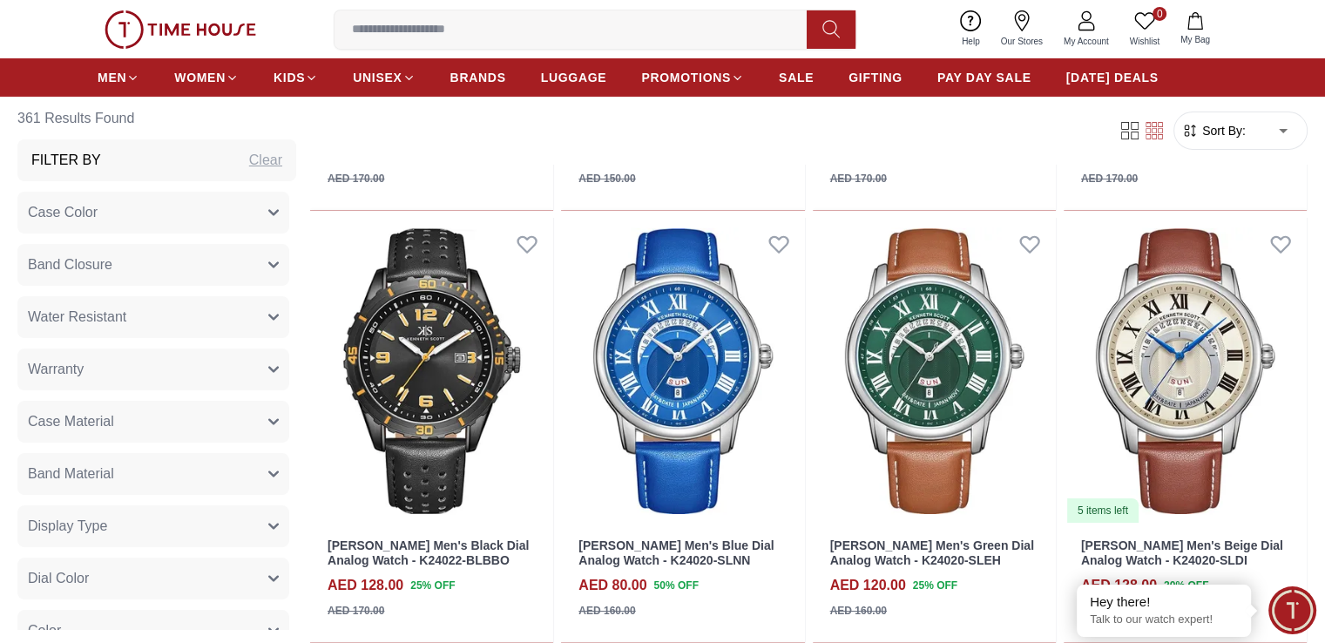
scroll to position [13241, 0]
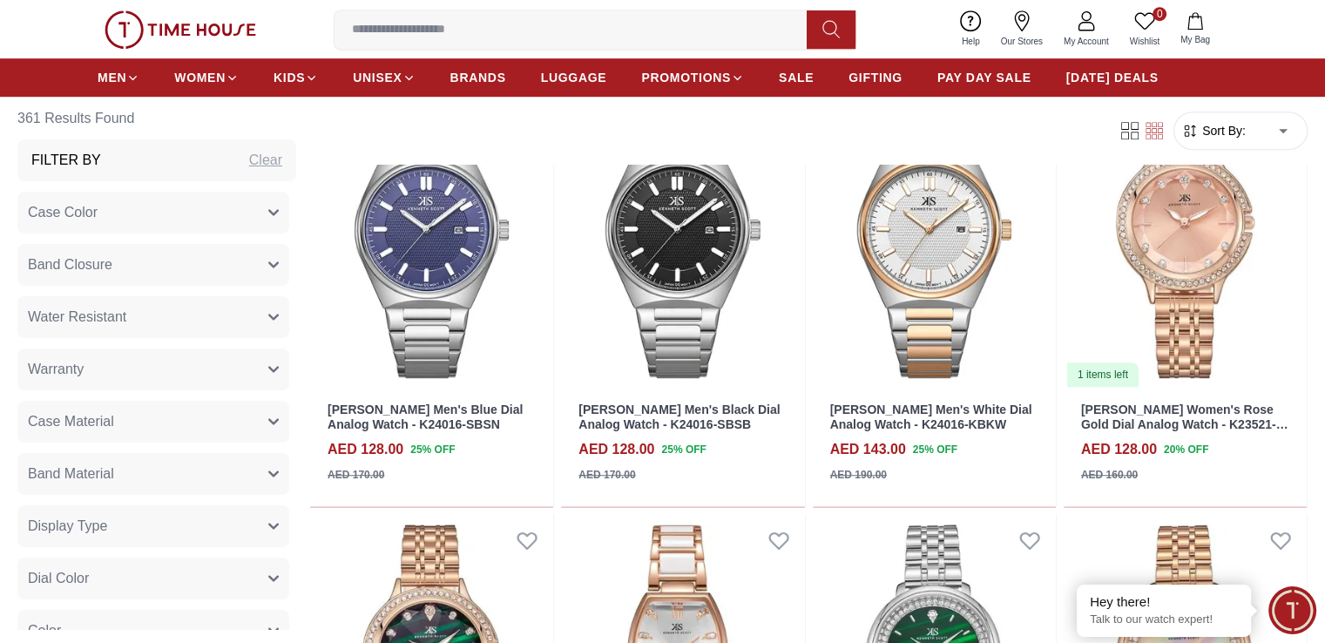
scroll to position [14547, 0]
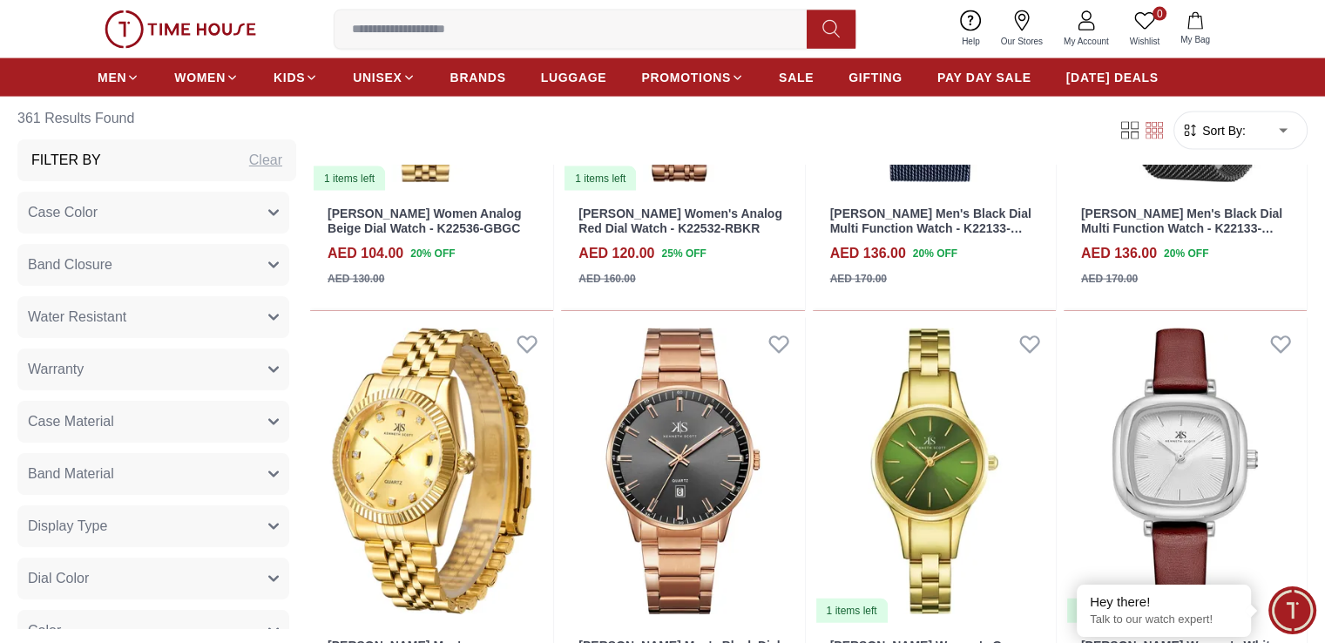
scroll to position [17335, 0]
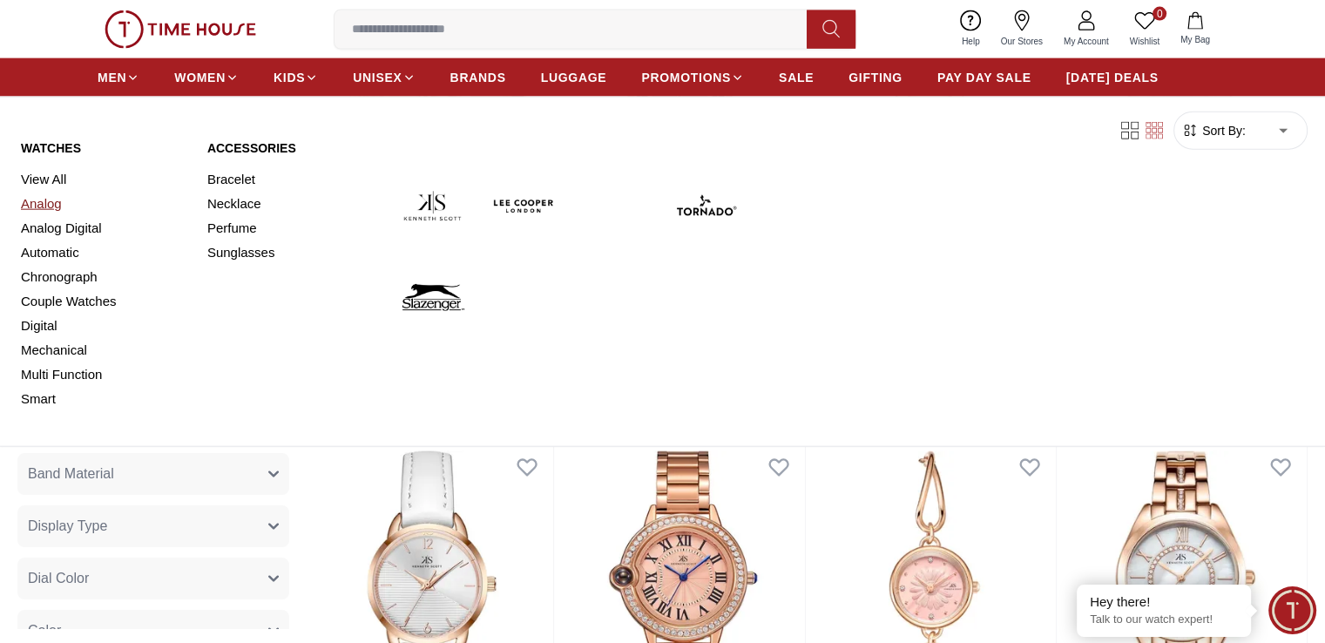
click at [38, 206] on link "Analog" at bounding box center [104, 204] width 166 height 24
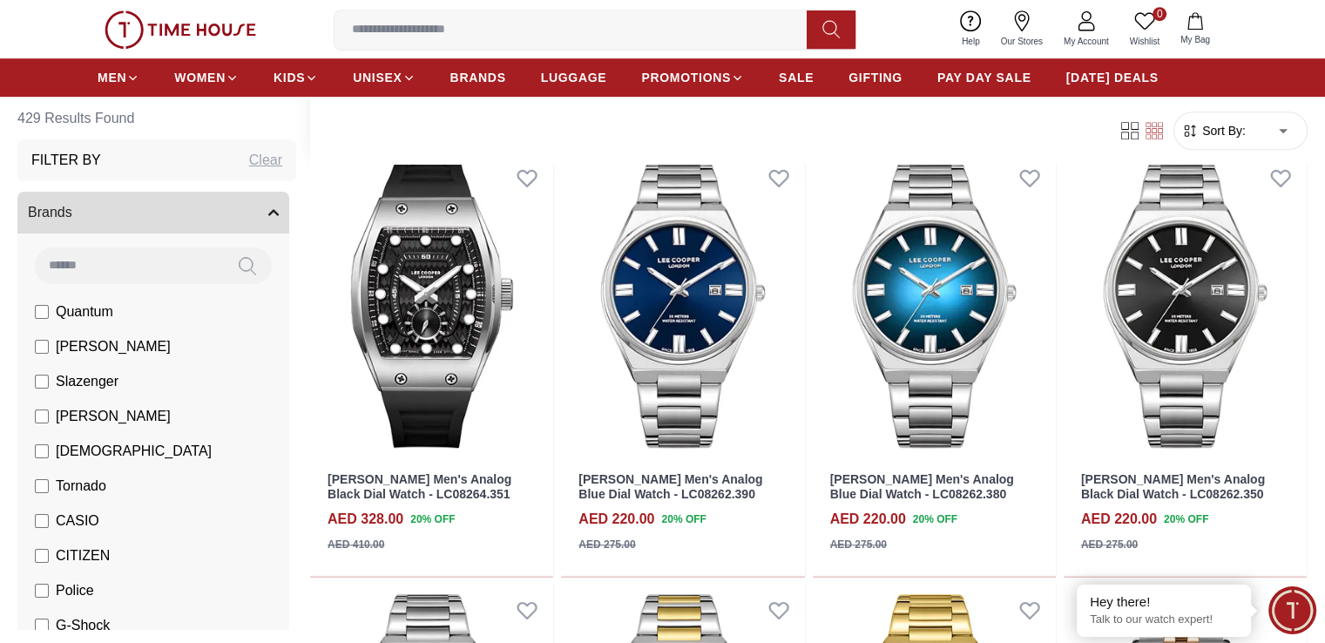
scroll to position [1045, 0]
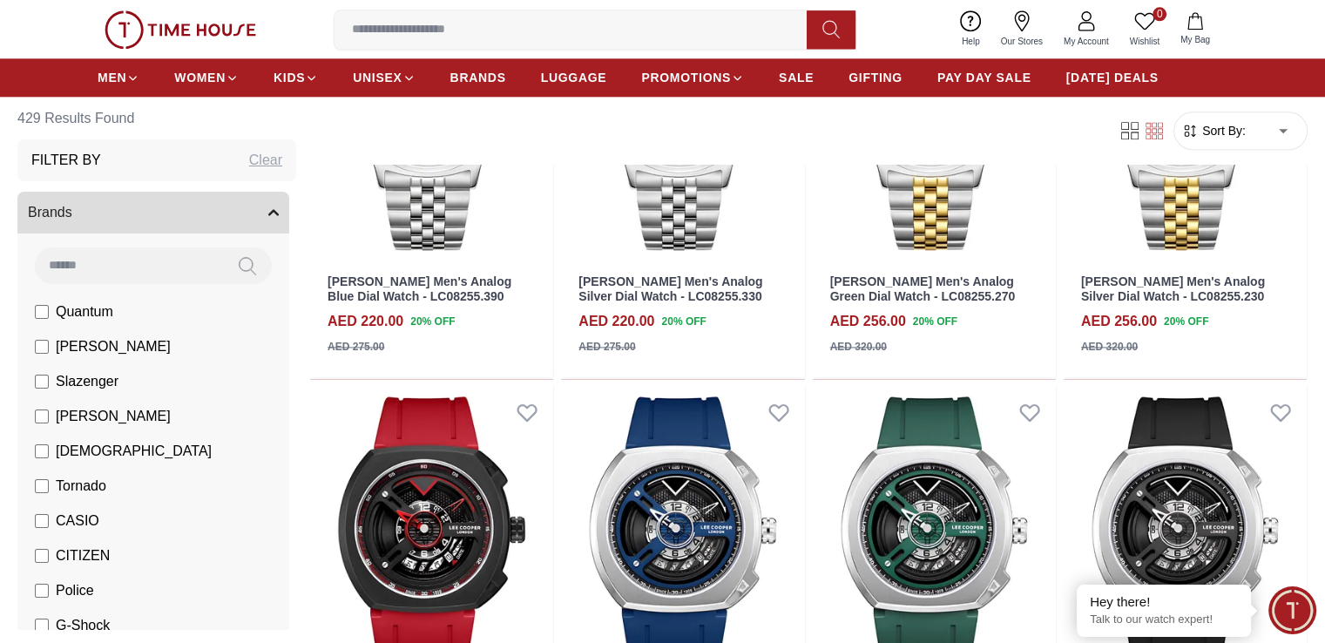
scroll to position [2091, 0]
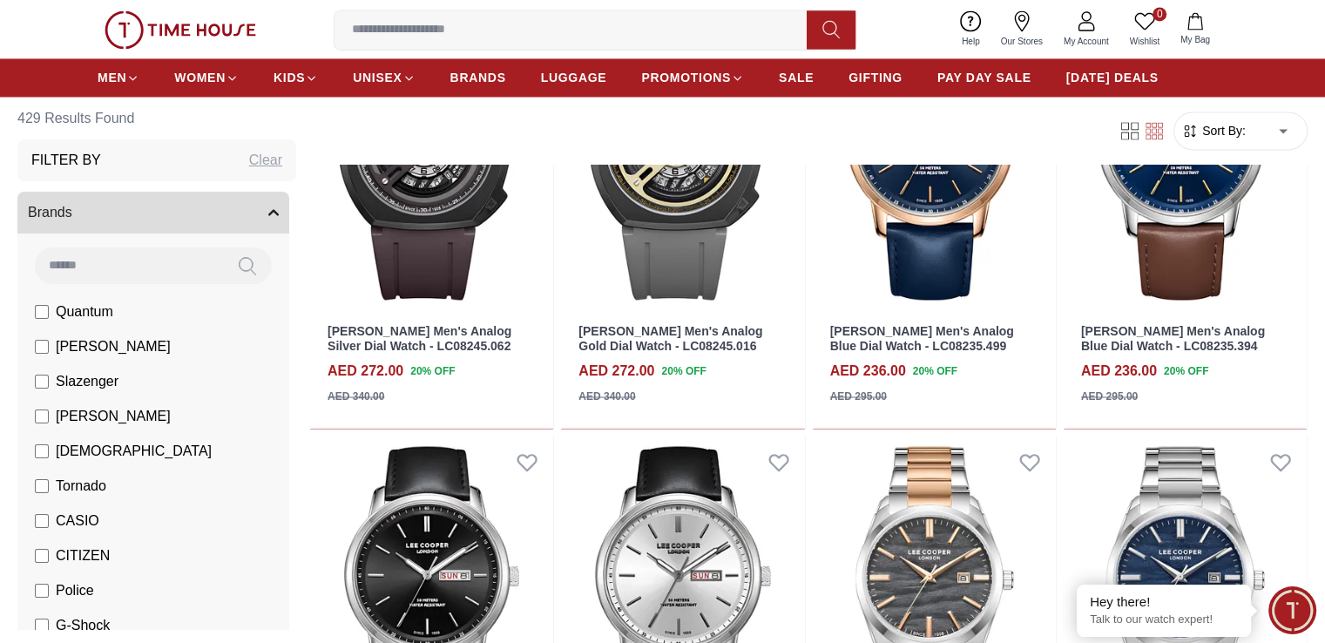
scroll to position [3136, 0]
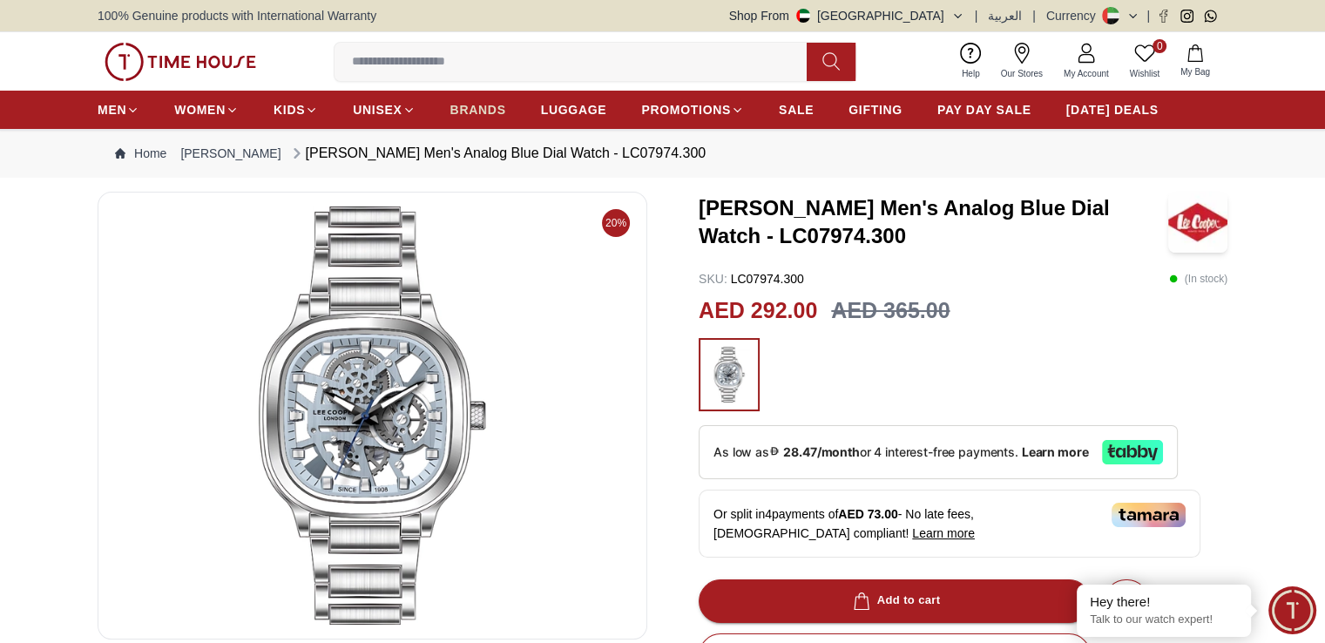
click at [498, 112] on span "BRANDS" at bounding box center [478, 109] width 56 height 17
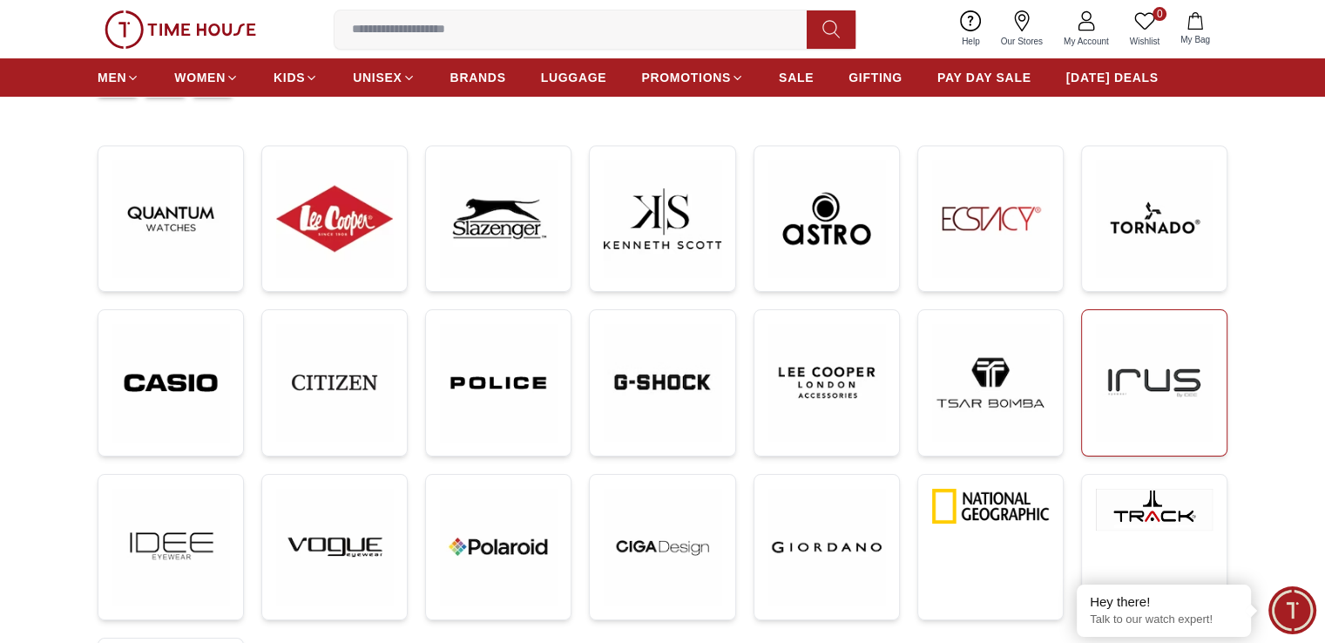
scroll to position [261, 0]
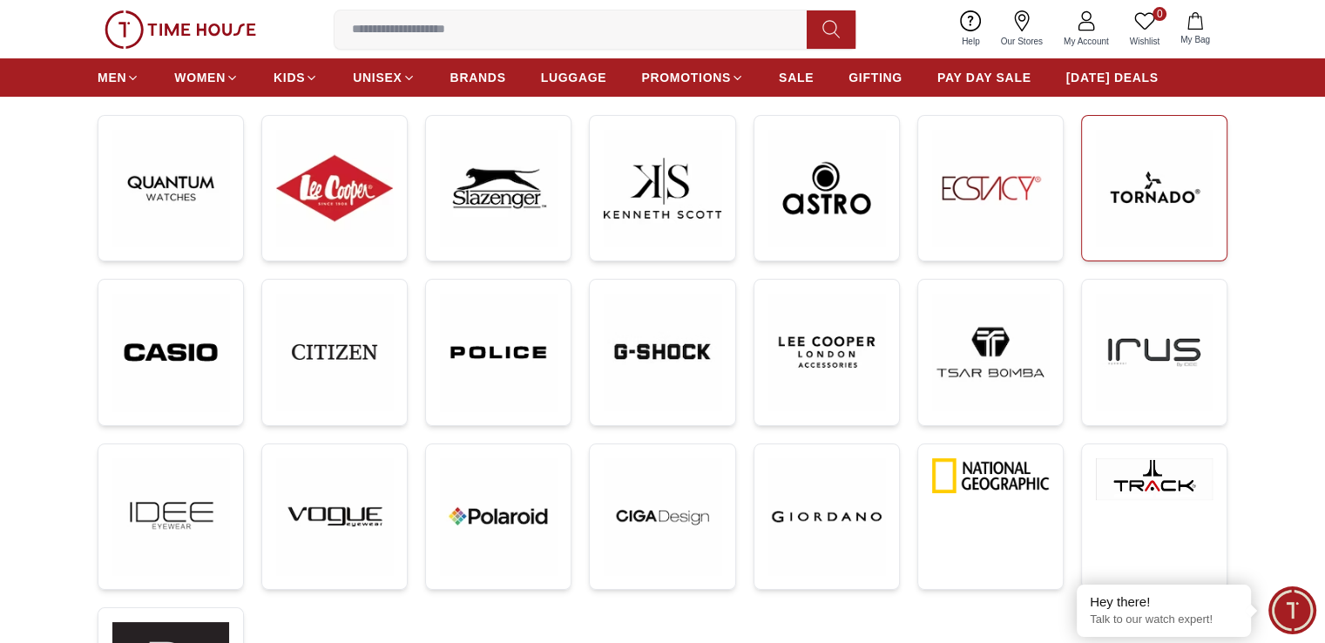
click at [1139, 186] on img at bounding box center [1154, 188] width 117 height 117
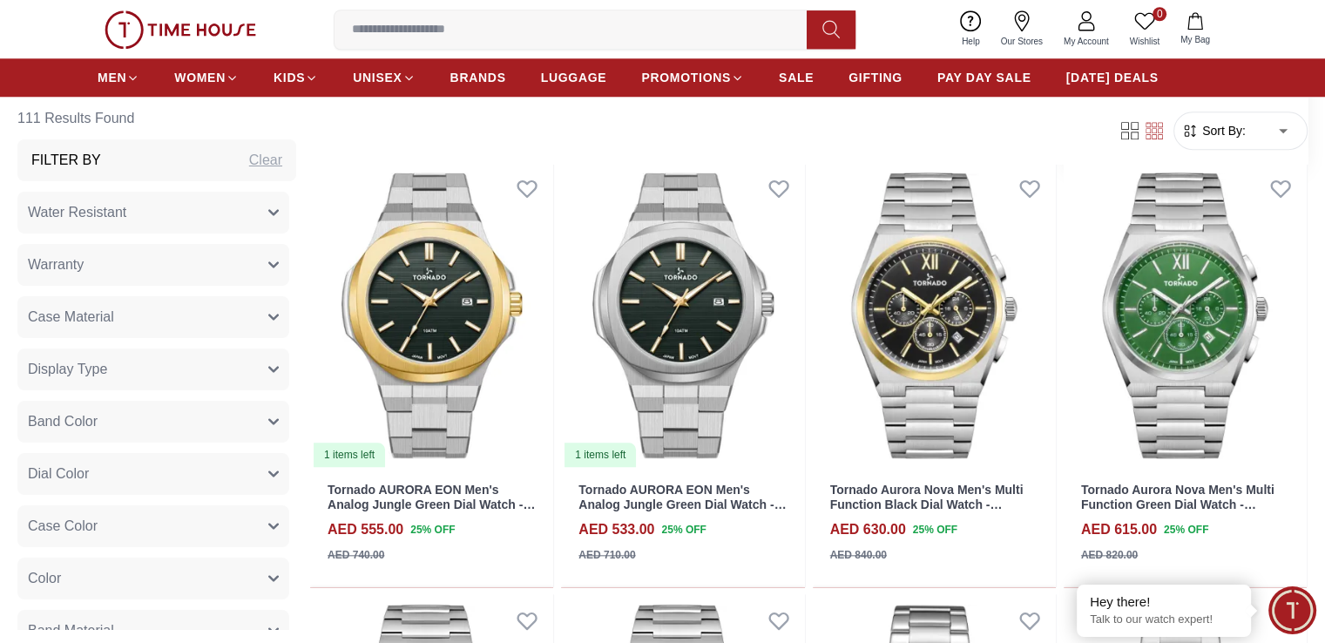
scroll to position [1655, 0]
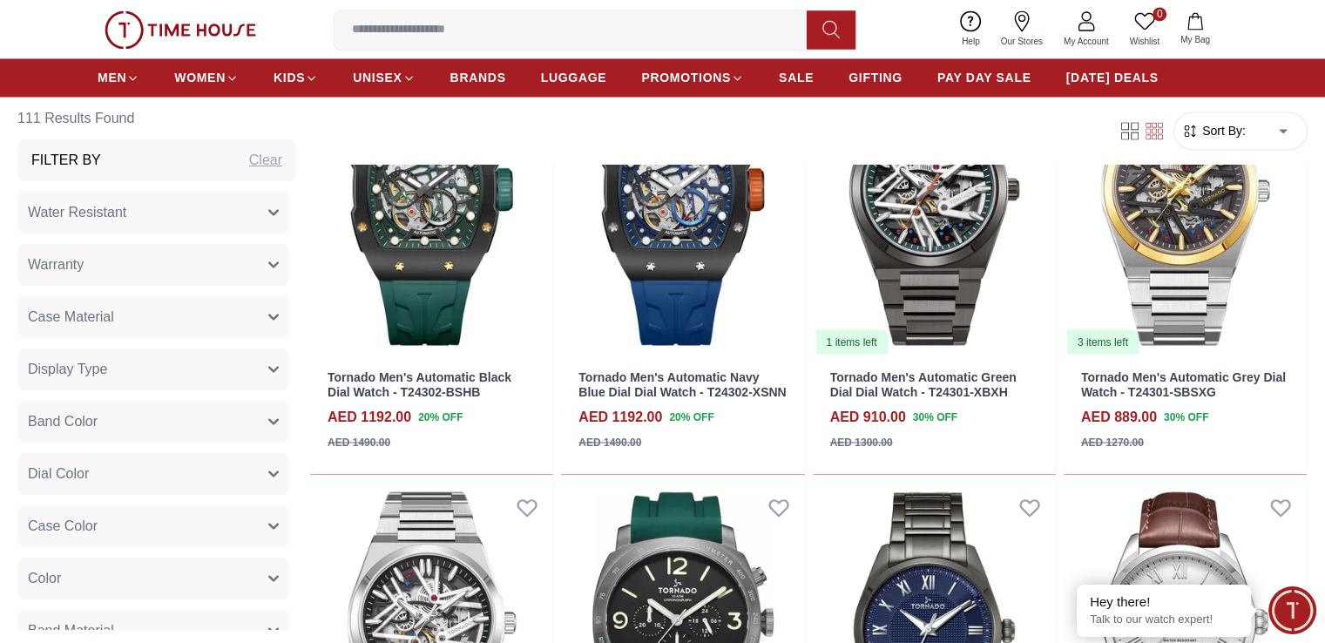
scroll to position [3049, 0]
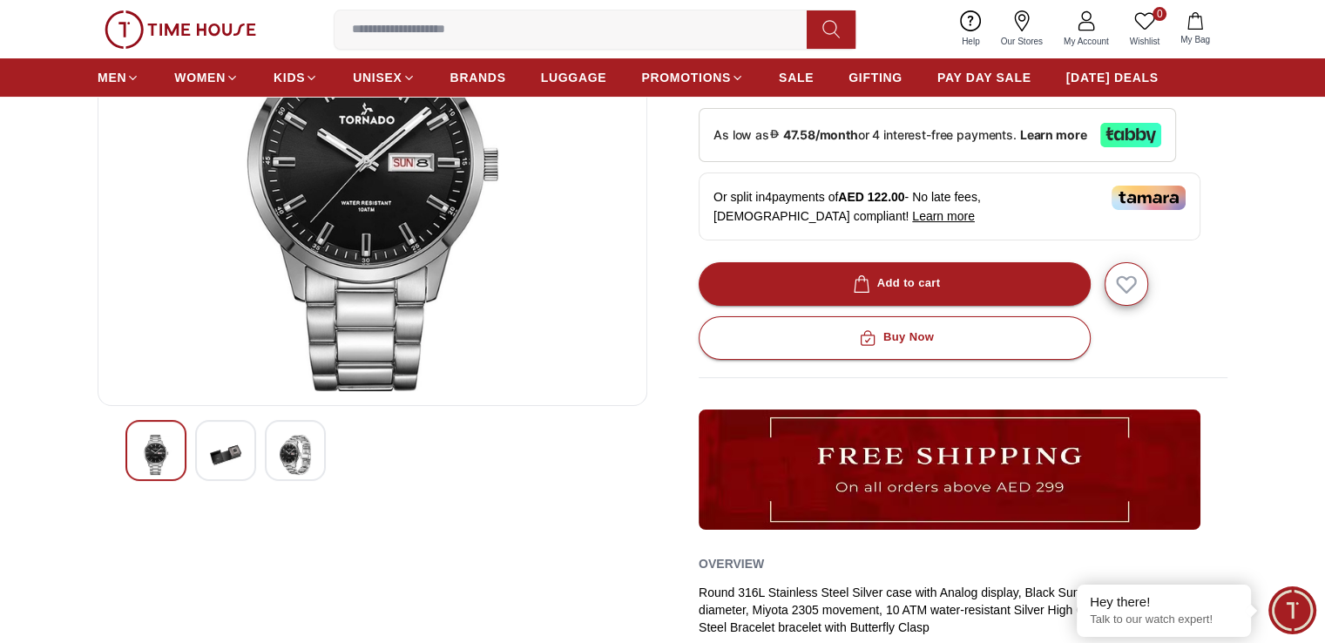
scroll to position [348, 0]
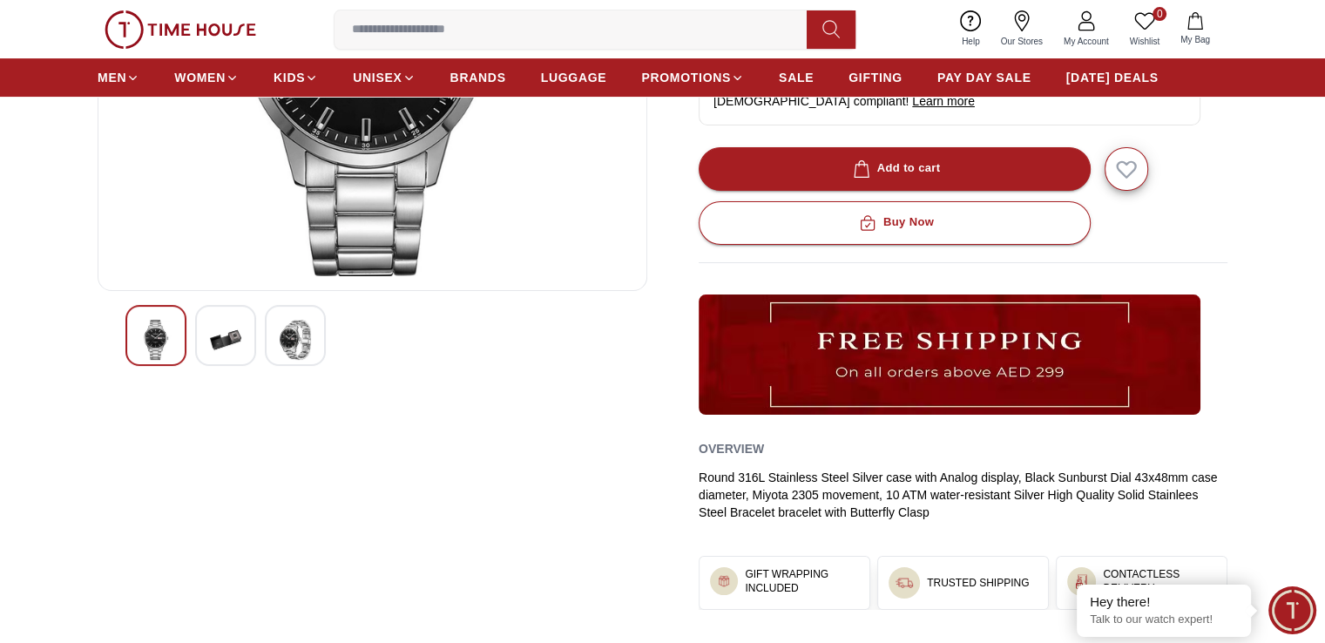
click at [299, 347] on img at bounding box center [295, 340] width 31 height 40
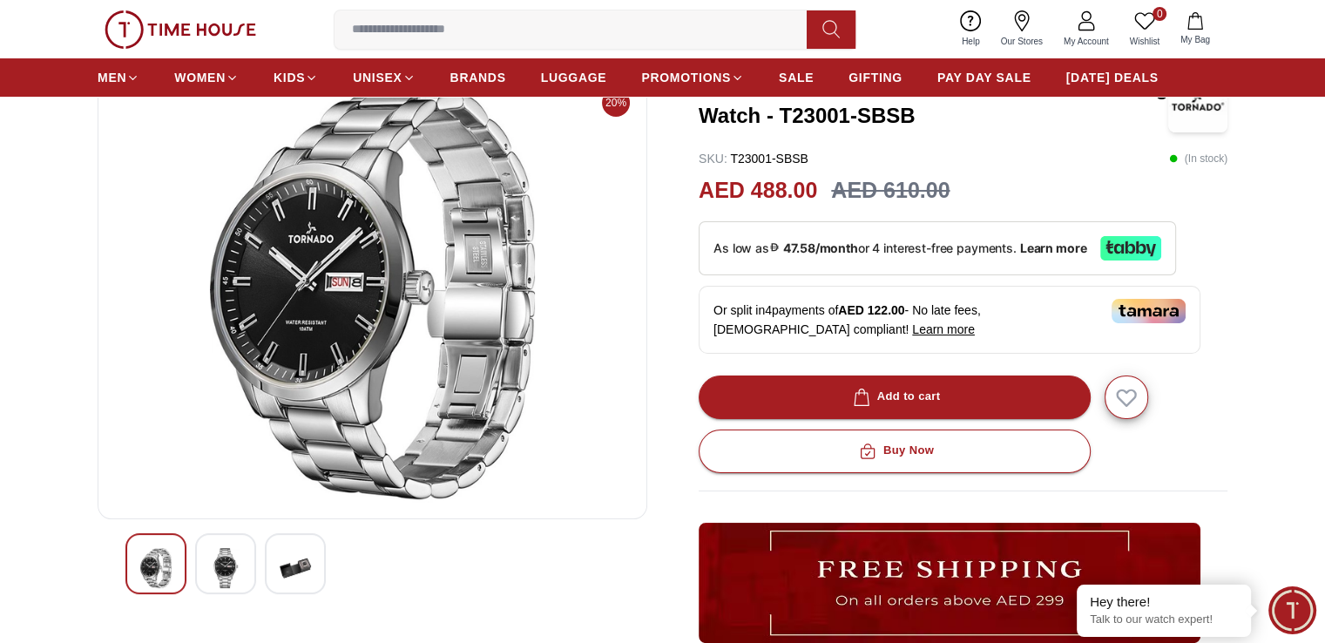
scroll to position [87, 0]
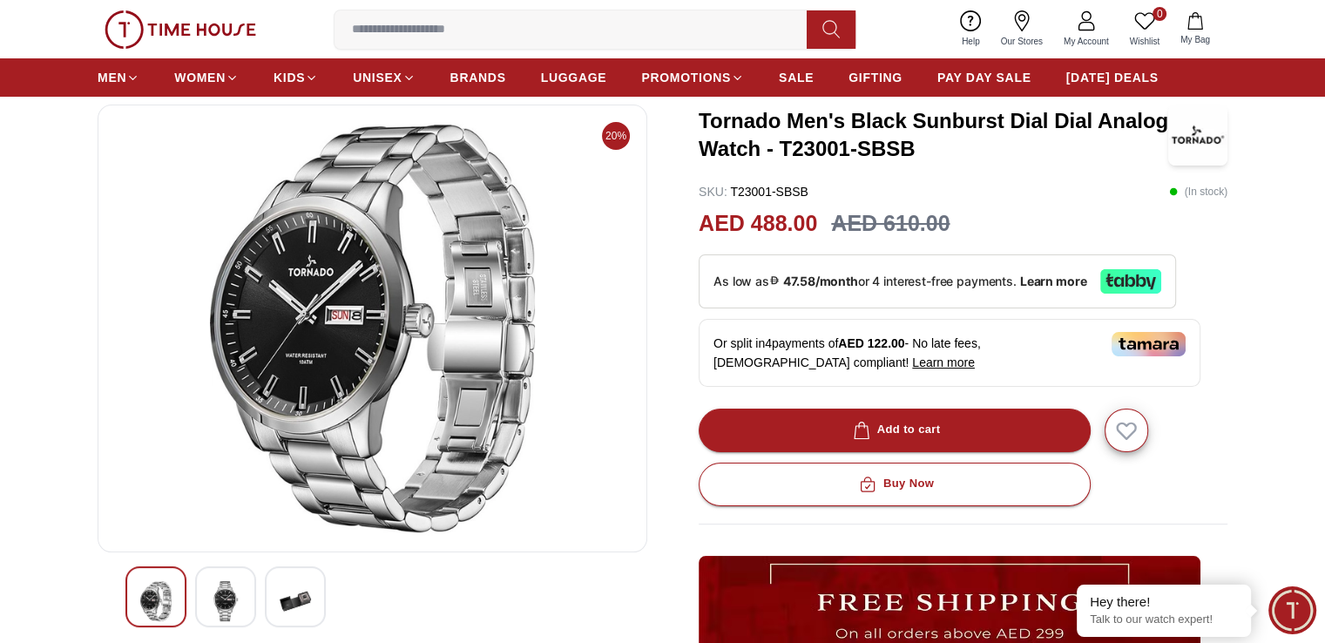
click at [236, 593] on img at bounding box center [225, 601] width 31 height 40
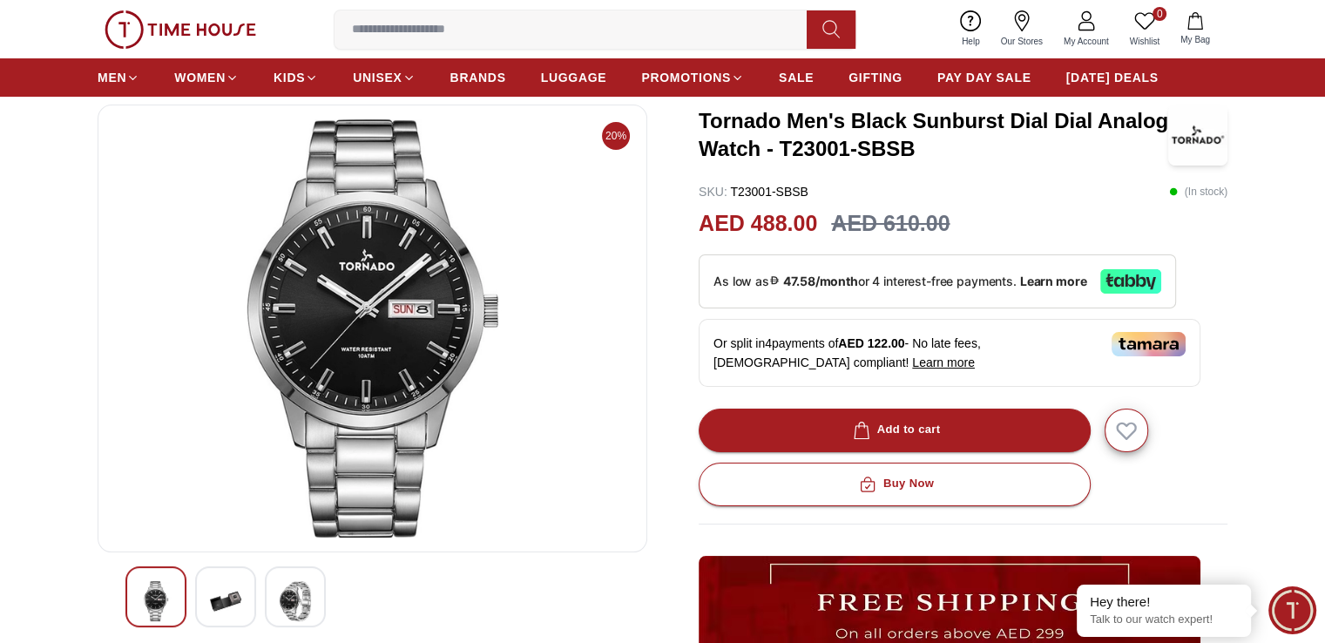
click at [293, 605] on img at bounding box center [295, 601] width 31 height 40
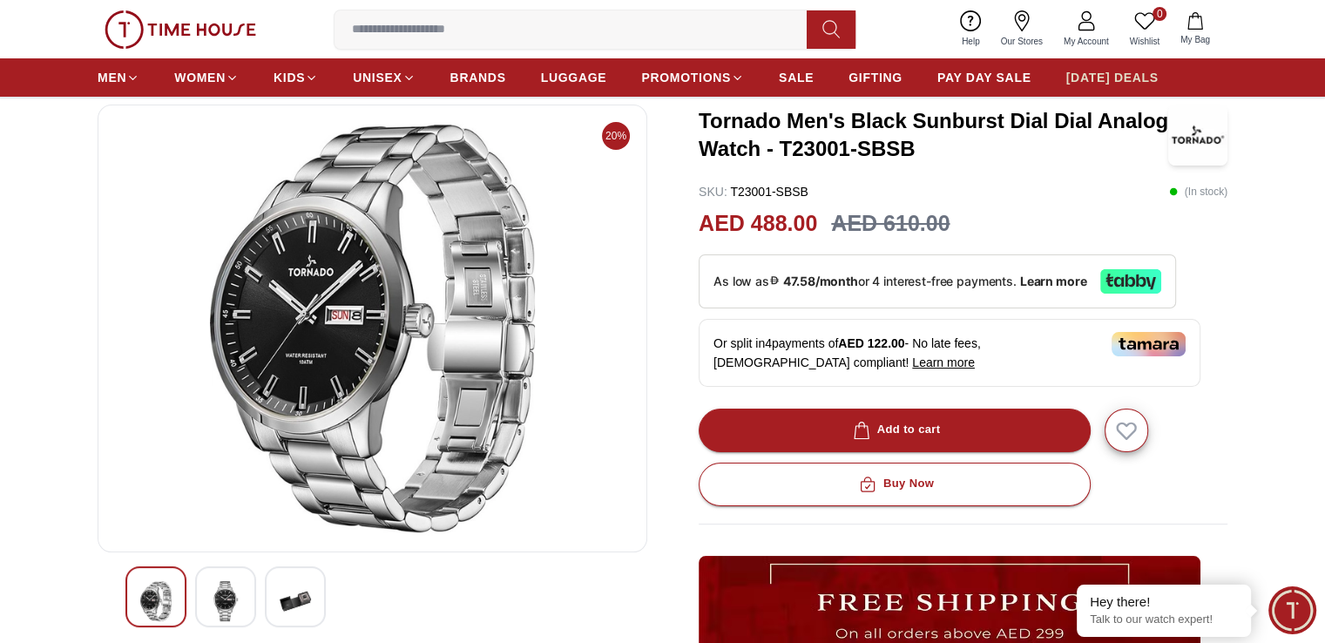
click at [1090, 72] on span "[DATE] DEALS" at bounding box center [1112, 77] width 92 height 17
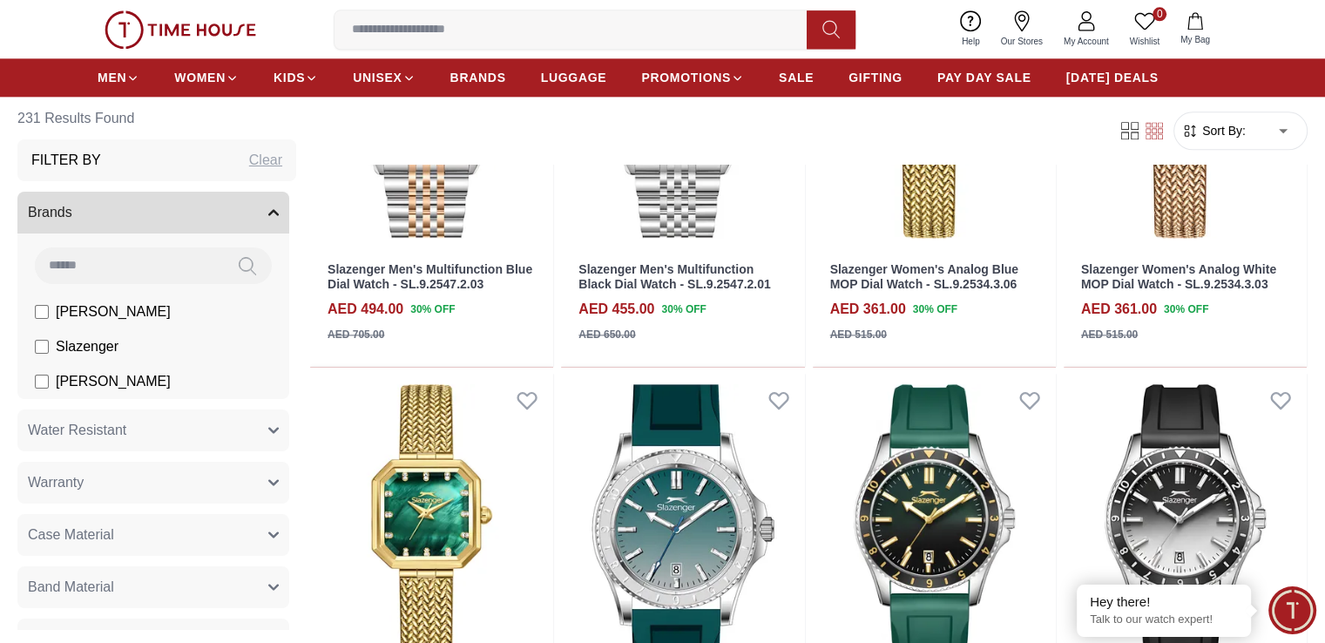
scroll to position [2091, 0]
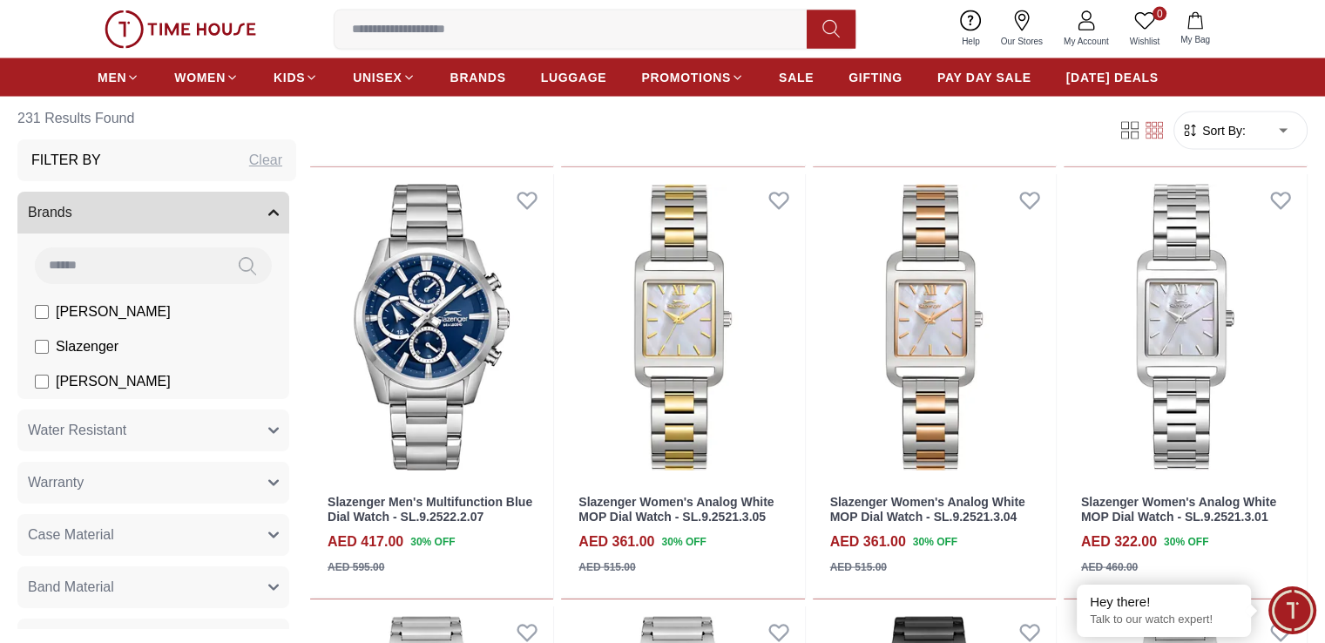
scroll to position [3571, 0]
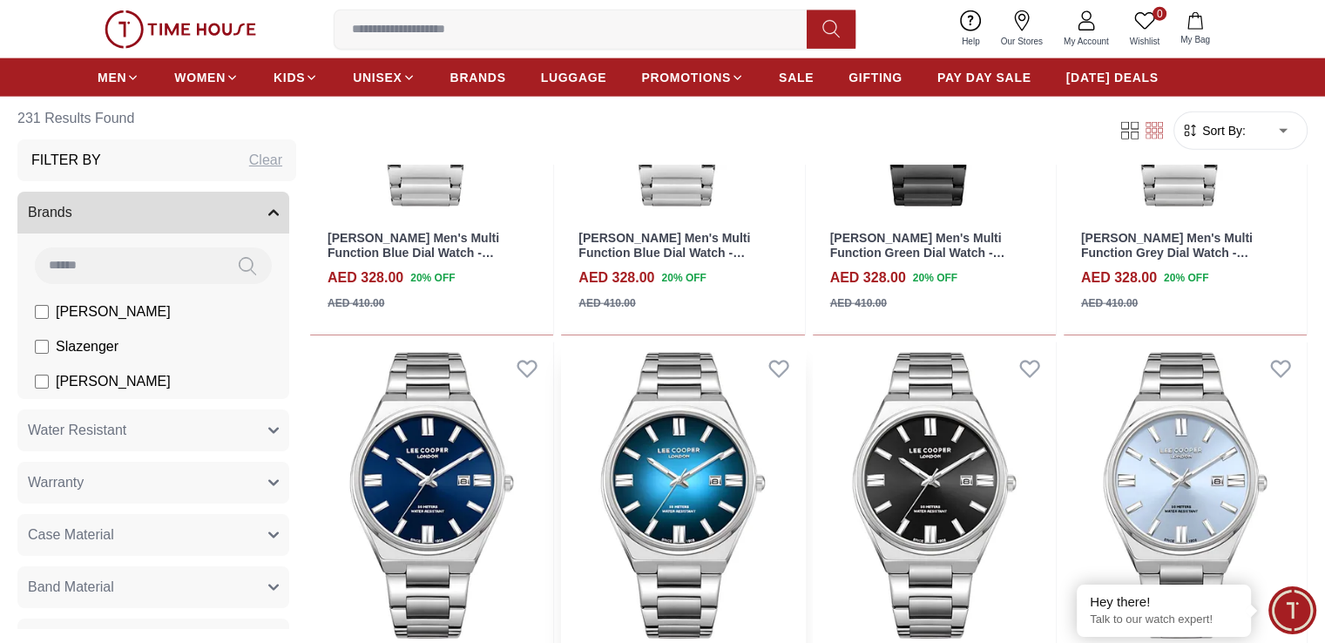
scroll to position [4355, 0]
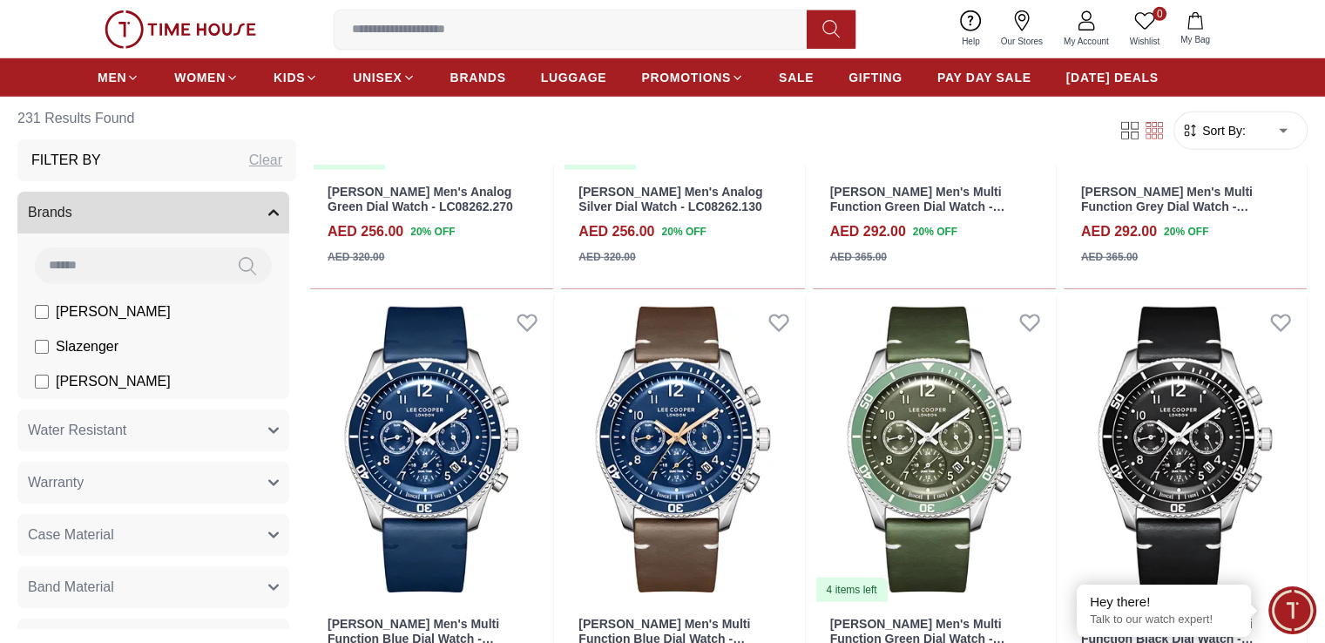
scroll to position [5401, 0]
